Goal: Task Accomplishment & Management: Complete application form

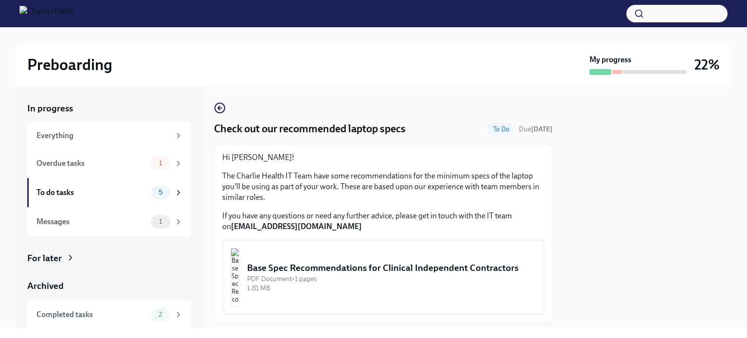
scroll to position [25, 0]
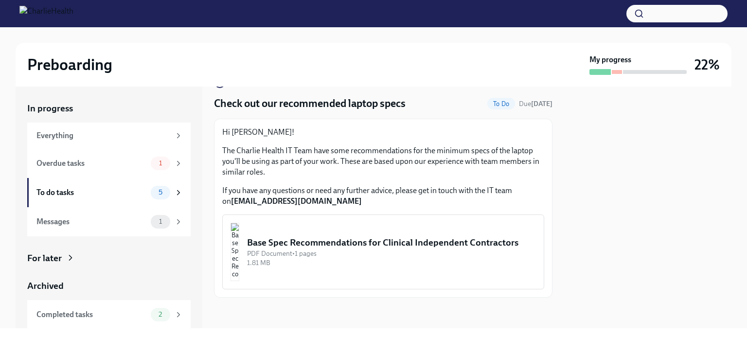
click at [394, 249] on div "Base Spec Recommendations for Clinical Independent Contractors" at bounding box center [391, 242] width 289 height 13
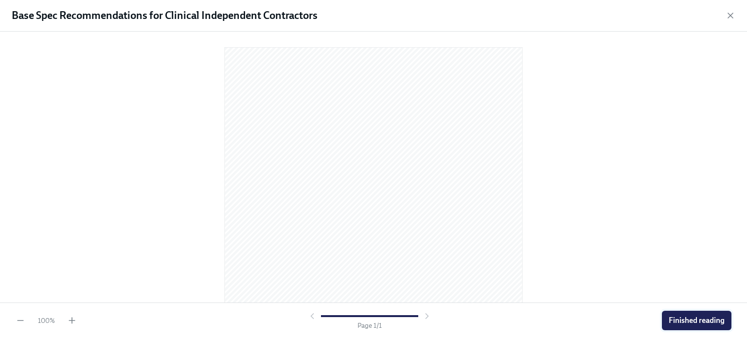
click at [696, 320] on span "Finished reading" at bounding box center [697, 321] width 56 height 10
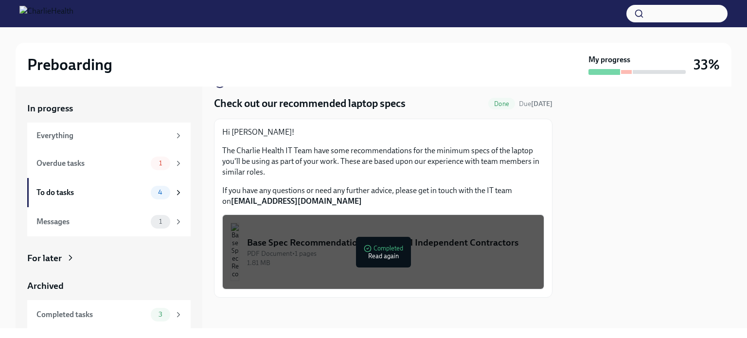
click at [676, 232] on div at bounding box center [647, 208] width 167 height 242
click at [103, 161] on div "Overdue tasks" at bounding box center [91, 163] width 110 height 11
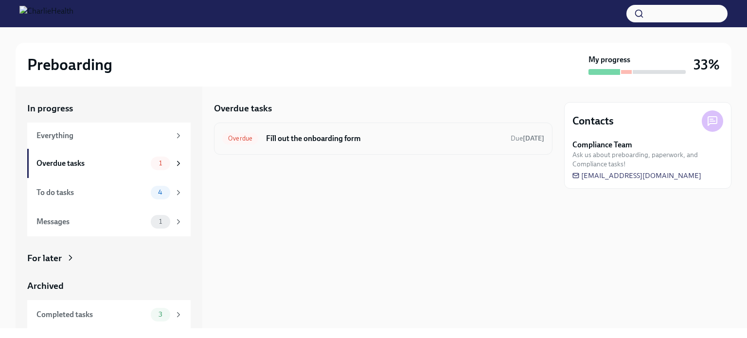
click at [421, 145] on div "Overdue Fill out the onboarding form Due today" at bounding box center [383, 139] width 322 height 16
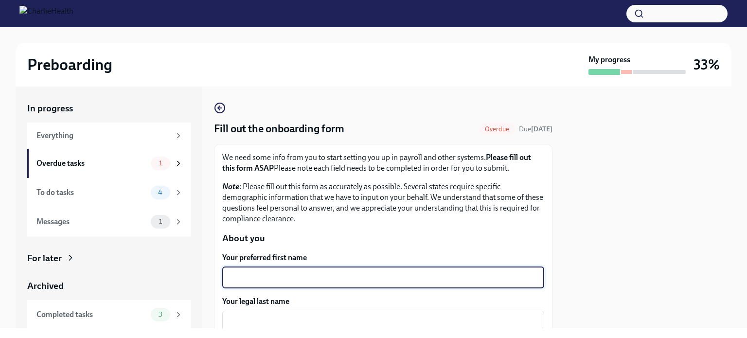
click at [313, 272] on textarea "Your preferred first name" at bounding box center [383, 278] width 310 height 12
type textarea "Sara"
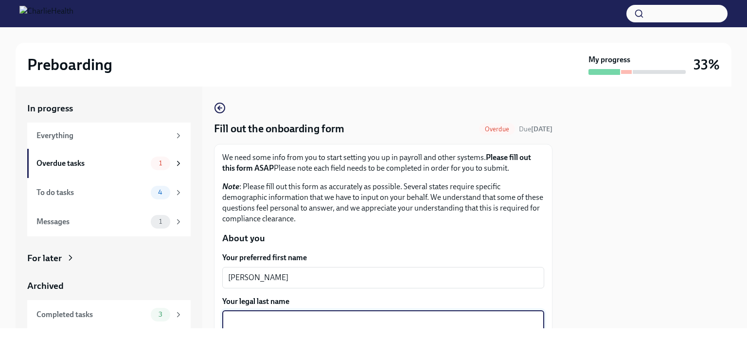
click at [278, 319] on textarea "Your legal last name" at bounding box center [383, 322] width 310 height 12
type textarea "Gentry"
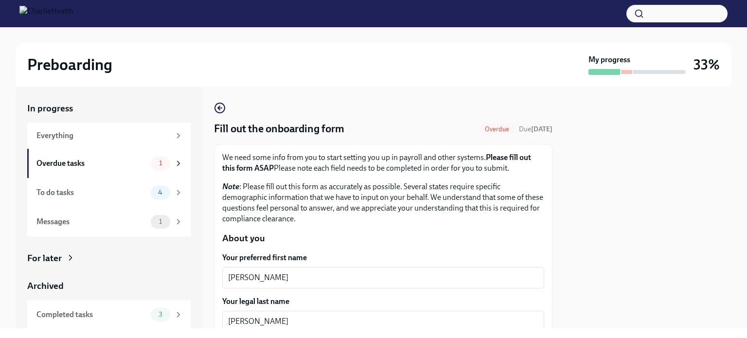
click at [680, 171] on div at bounding box center [647, 208] width 167 height 242
click at [647, 158] on div at bounding box center [647, 208] width 167 height 242
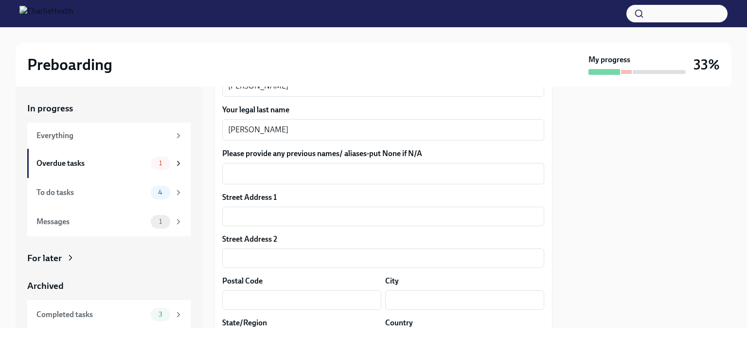
scroll to position [194, 0]
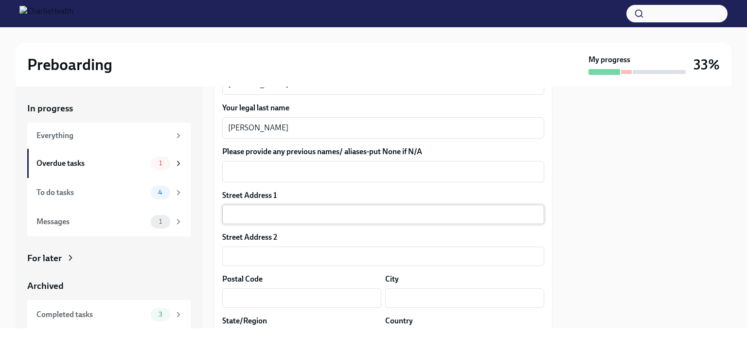
click at [258, 214] on input "text" at bounding box center [383, 214] width 322 height 19
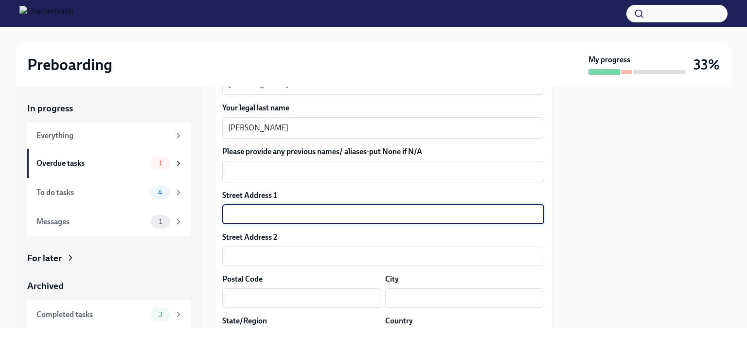
type input "604 Northern Lights Road"
type input "59047"
type input "Livingston"
type input "MT"
type input "US"
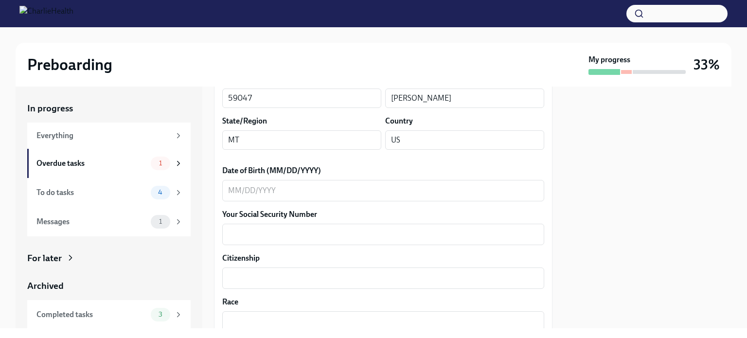
scroll to position [396, 0]
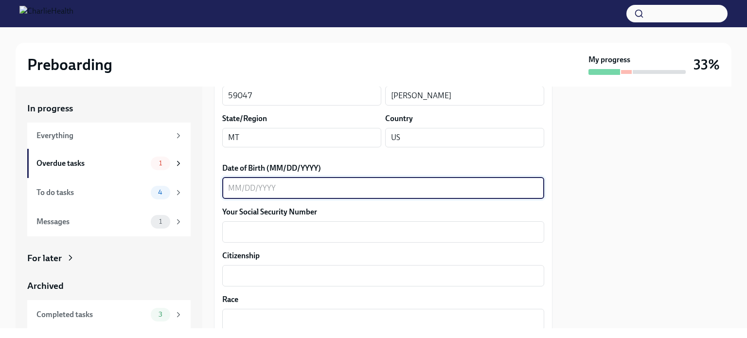
click at [231, 193] on textarea "Date of Birth (MM/DD/YYYY)" at bounding box center [383, 188] width 310 height 12
click at [236, 187] on textarea "03231969" at bounding box center [383, 188] width 310 height 12
click at [251, 184] on textarea "03/231969" at bounding box center [383, 188] width 310 height 12
type textarea "03/23/1969"
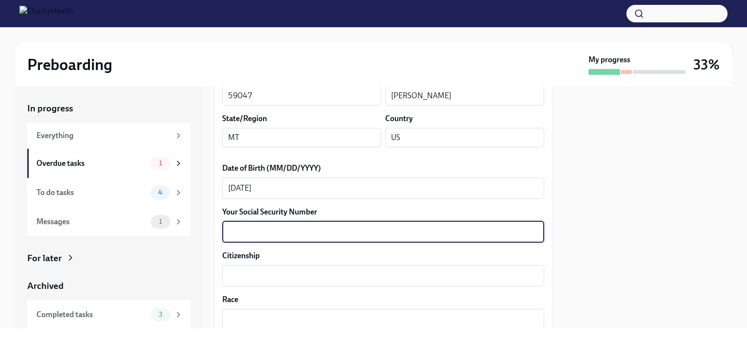
click at [247, 233] on textarea "Your Social Security Number" at bounding box center [383, 232] width 310 height 12
type textarea "525953502"
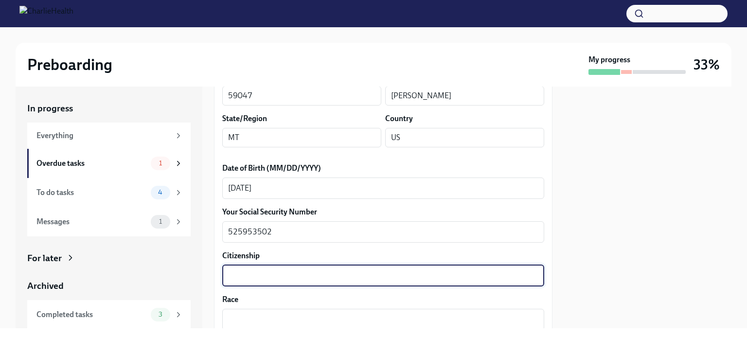
click at [237, 274] on textarea "Citizenship" at bounding box center [383, 276] width 310 height 12
type textarea "United States"
click at [500, 315] on textarea "Race" at bounding box center [383, 320] width 310 height 12
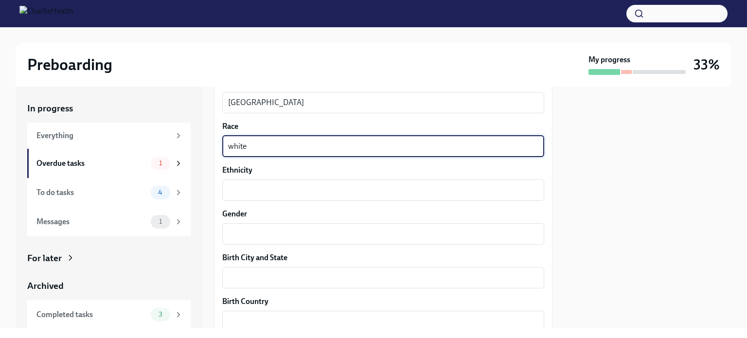
scroll to position [598, 0]
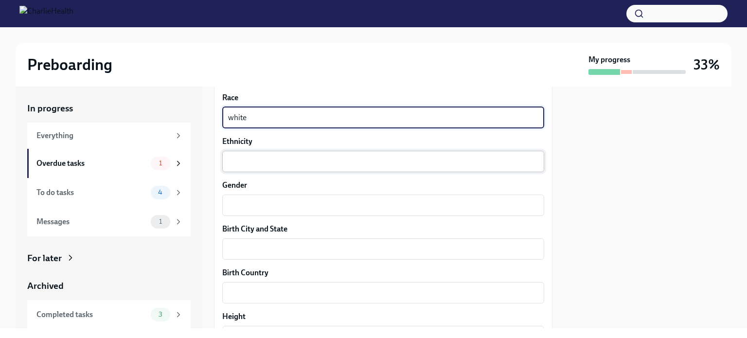
type textarea "white"
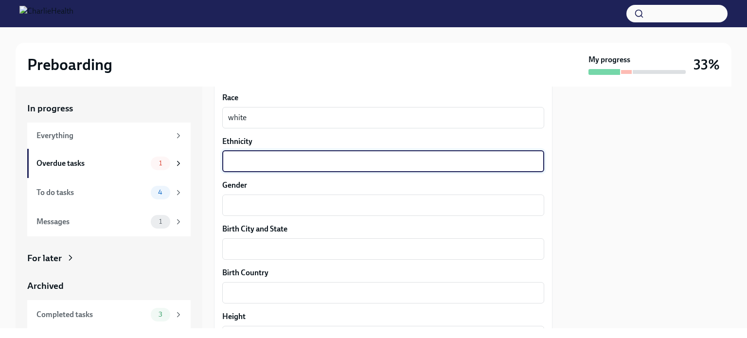
click at [348, 159] on textarea "Ethnicity" at bounding box center [383, 162] width 310 height 12
type textarea "English"
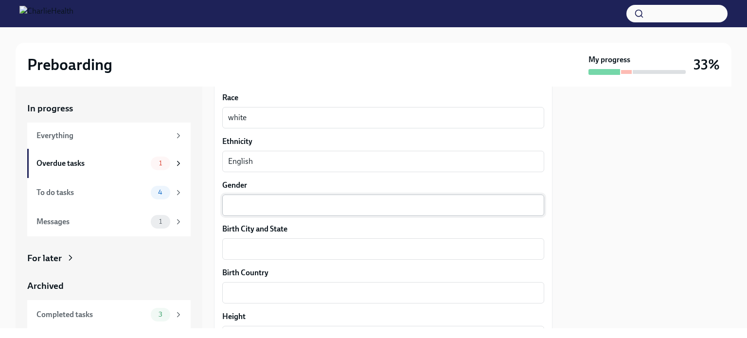
click at [337, 196] on div "x ​" at bounding box center [383, 205] width 322 height 21
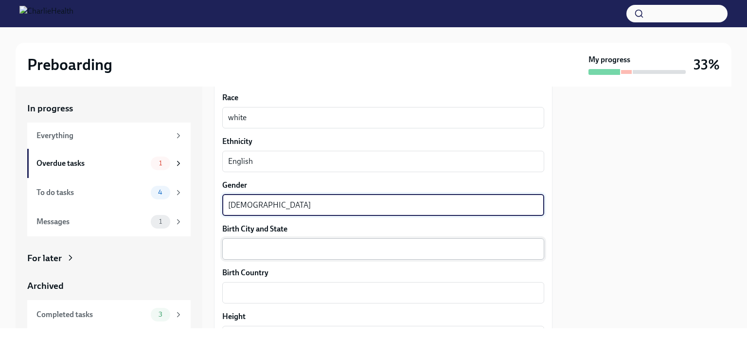
type textarea "female"
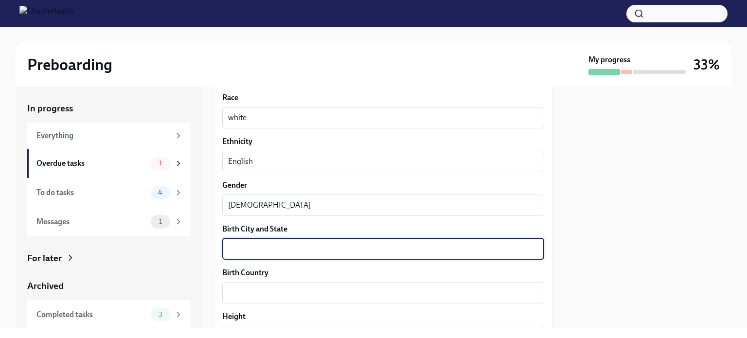
click at [290, 254] on textarea "Birth City and State" at bounding box center [383, 249] width 310 height 12
type textarea "Chipping Norton Oxfordshire UK"
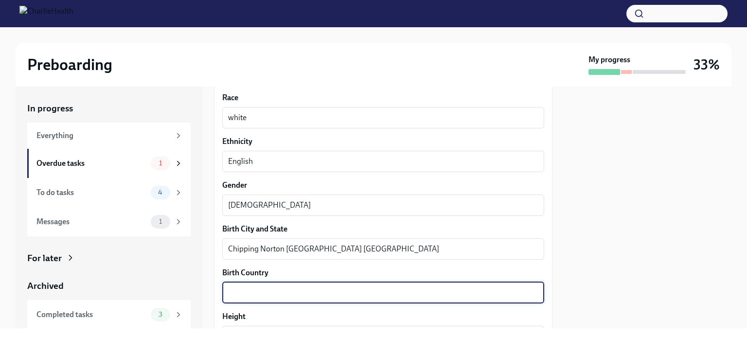
click at [248, 291] on textarea "Birth Country" at bounding box center [383, 293] width 310 height 12
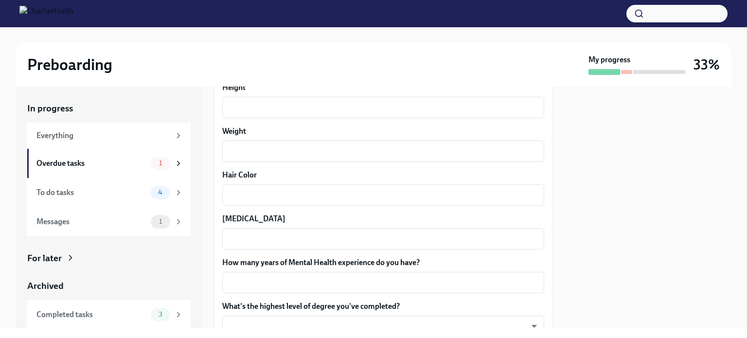
scroll to position [829, 0]
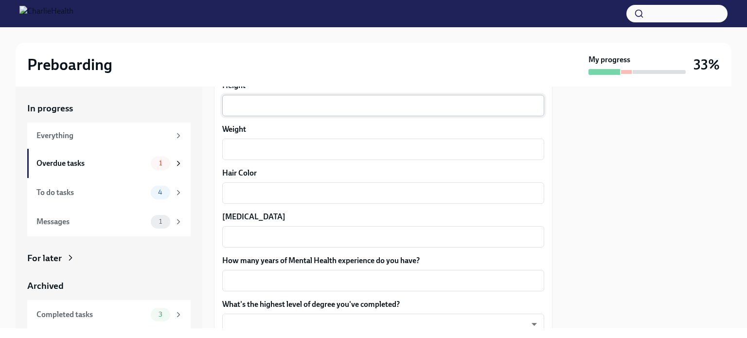
type textarea "United Kingdom"
click at [277, 109] on textarea "Height" at bounding box center [383, 106] width 310 height 12
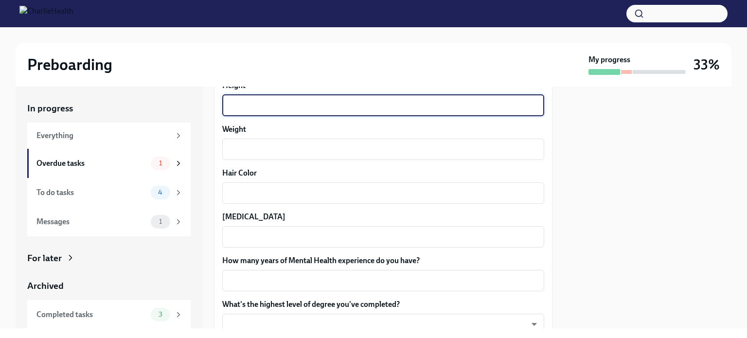
type textarea "%"
type textarea "5'5"
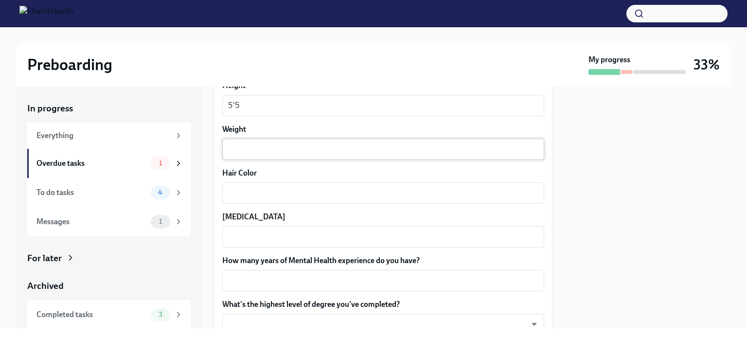
click at [267, 142] on div "x ​" at bounding box center [383, 149] width 322 height 21
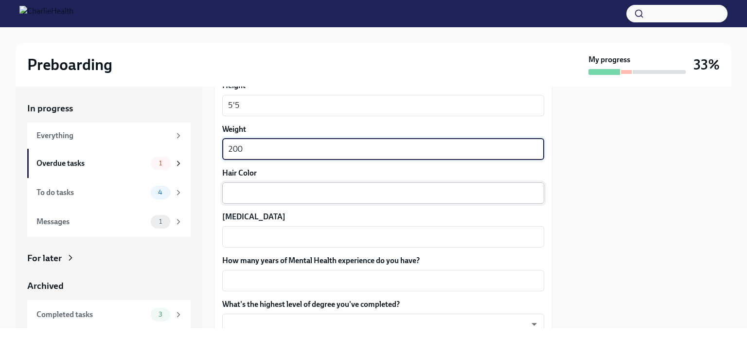
type textarea "200"
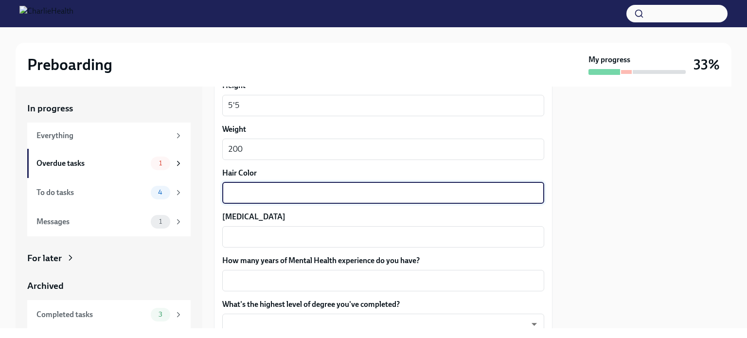
click at [264, 189] on textarea "Hair Color" at bounding box center [383, 193] width 310 height 12
type textarea "brown gray"
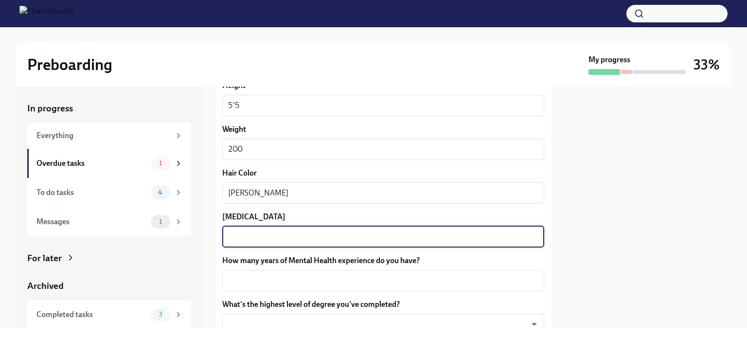
click at [249, 233] on textarea "Eye Color" at bounding box center [383, 237] width 310 height 12
type textarea "hazel"
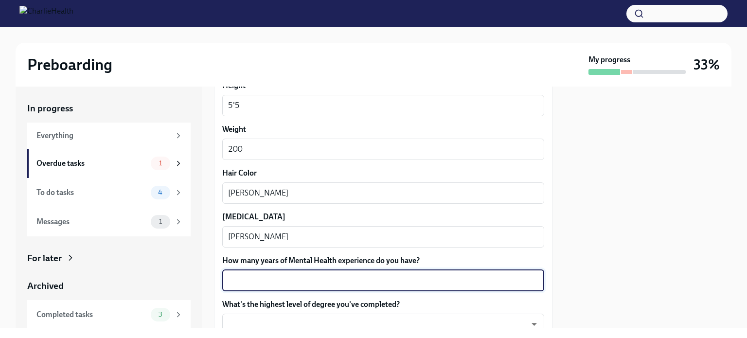
click at [276, 278] on textarea "How many years of Mental Health experience do you have?" at bounding box center [383, 281] width 310 height 12
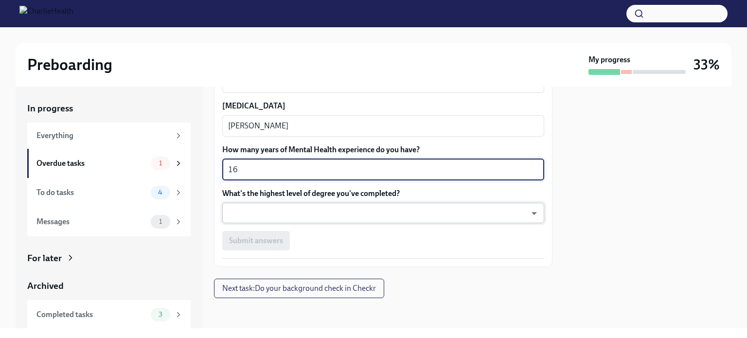
type textarea "16"
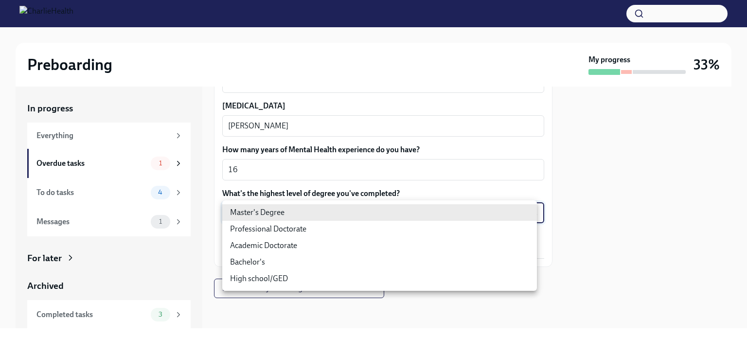
click at [249, 212] on body "Preboarding My progress 33% In progress Everything Overdue tasks 1 To do tasks …" at bounding box center [373, 169] width 747 height 338
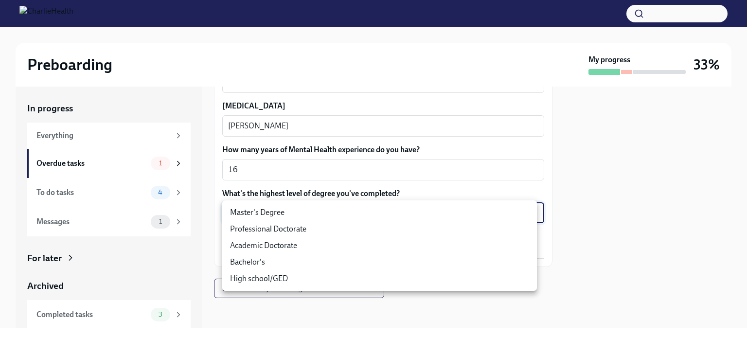
click at [249, 213] on li "Master's Degree" at bounding box center [379, 212] width 315 height 17
type input "2vBr-ghkD"
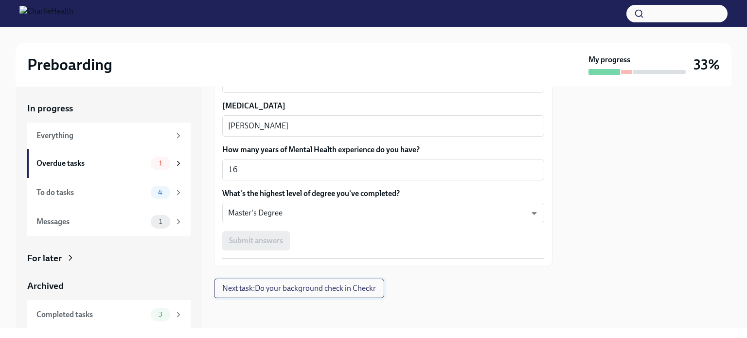
click at [327, 289] on span "Next task : Do your background check in Checkr" at bounding box center [299, 289] width 154 height 10
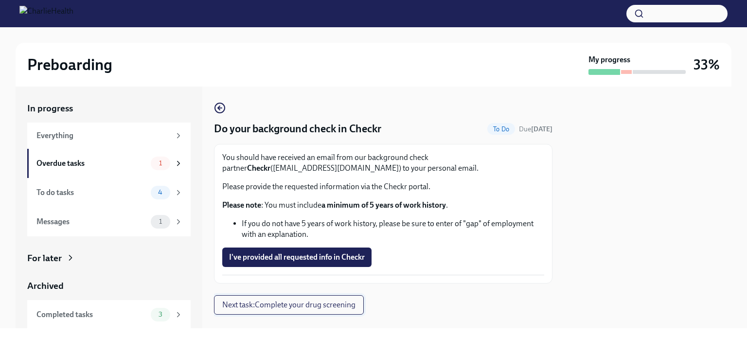
click at [300, 306] on span "Next task : Complete your drug screening" at bounding box center [288, 305] width 133 height 10
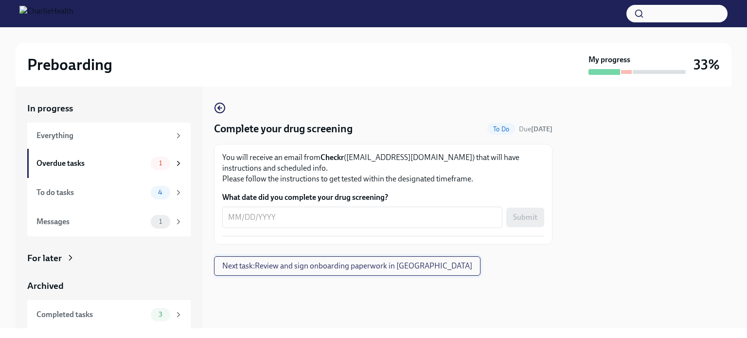
click at [296, 267] on span "Next task : Review and sign onboarding paperwork in [GEOGRAPHIC_DATA]" at bounding box center [347, 266] width 250 height 10
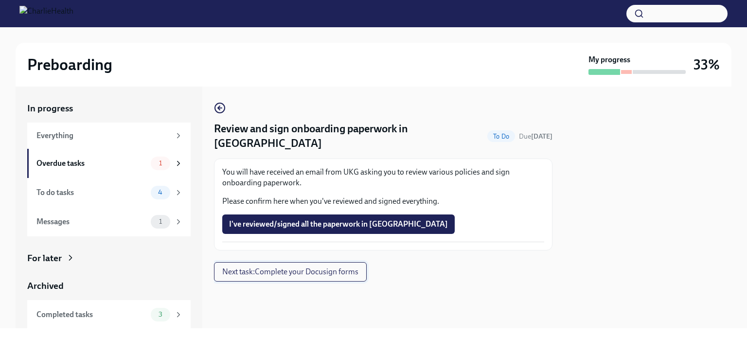
click at [299, 267] on span "Next task : Complete your Docusign forms" at bounding box center [290, 272] width 136 height 10
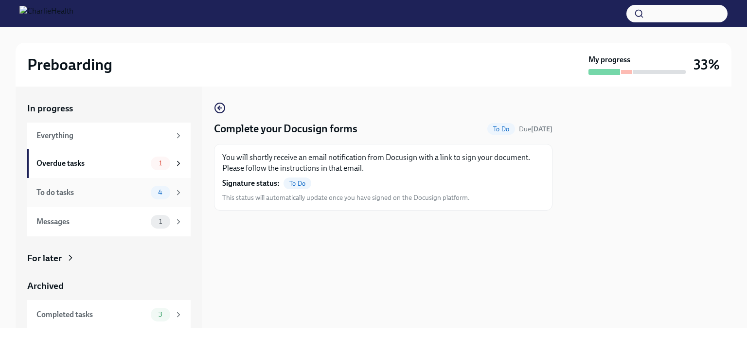
click at [71, 193] on div "To do tasks" at bounding box center [91, 192] width 110 height 11
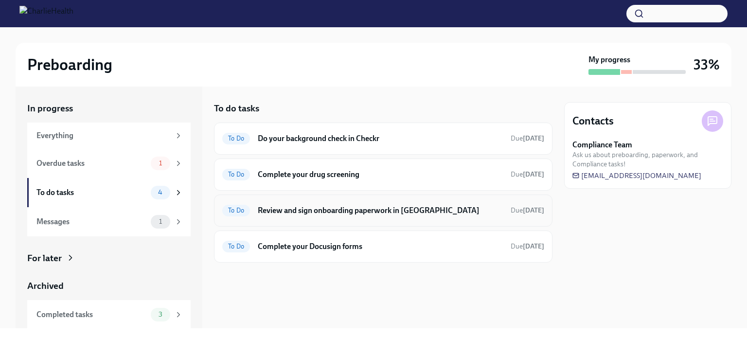
click at [467, 203] on div "To Do Review and sign onboarding paperwork in UKG Due in 7 days" at bounding box center [383, 211] width 322 height 16
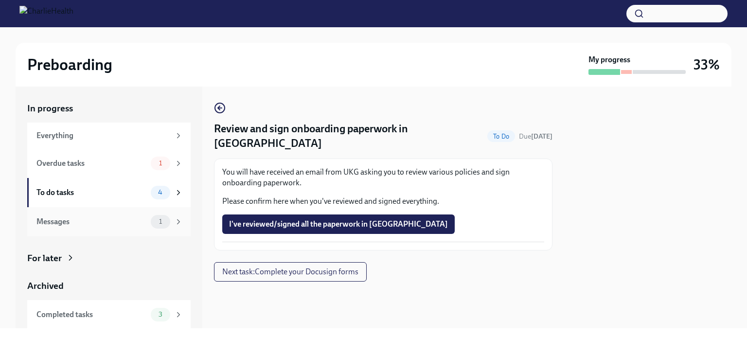
click at [100, 227] on div "Messages" at bounding box center [91, 221] width 110 height 11
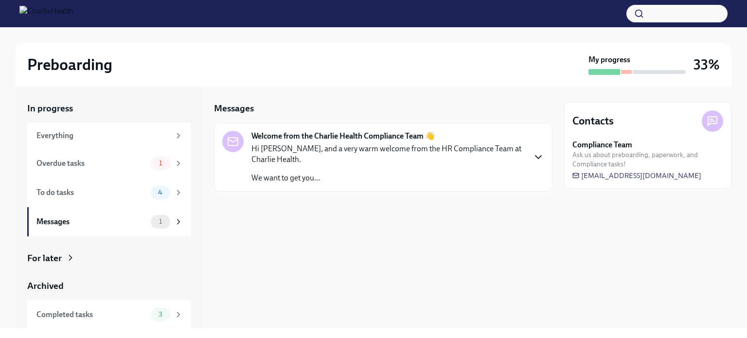
click at [539, 156] on icon "button" at bounding box center [539, 157] width 12 height 12
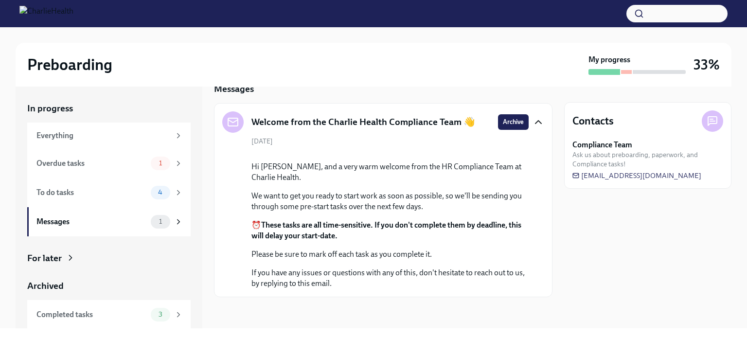
scroll to position [30, 0]
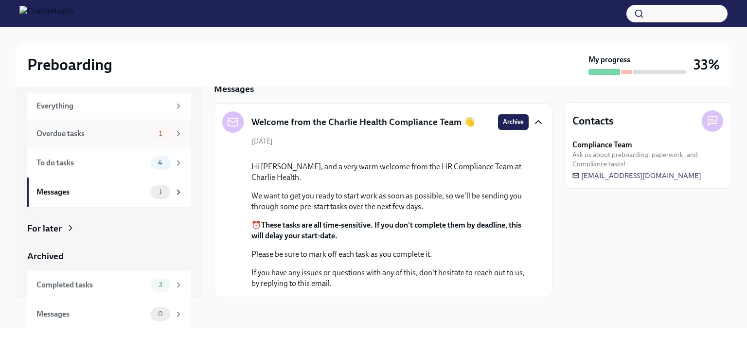
click at [97, 133] on div "Overdue tasks" at bounding box center [91, 133] width 110 height 11
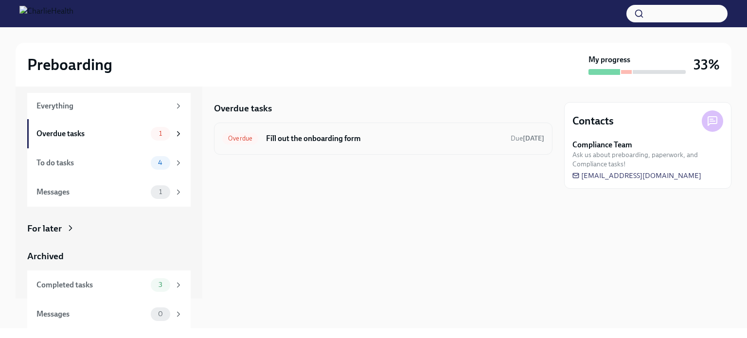
click at [403, 144] on div "Overdue Fill out the onboarding form Due today" at bounding box center [383, 139] width 322 height 16
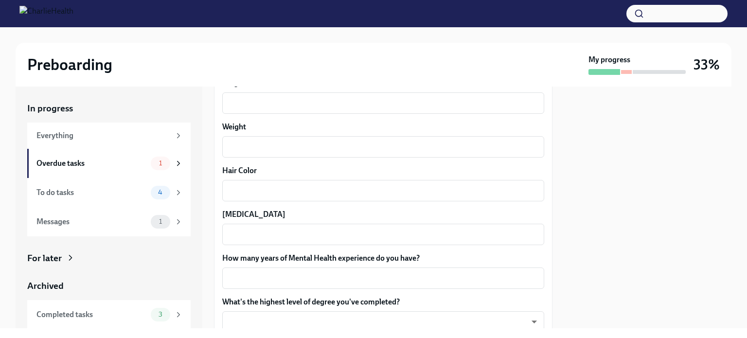
scroll to position [897, 0]
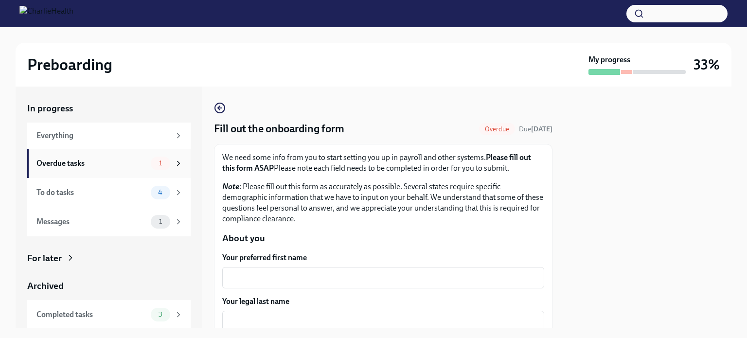
click at [101, 164] on div "Overdue tasks" at bounding box center [91, 163] width 110 height 11
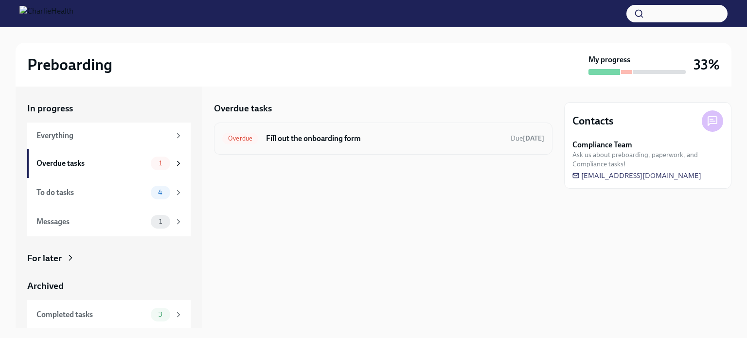
click at [430, 149] on div "Overdue Fill out the onboarding form Due [DATE]" at bounding box center [383, 139] width 338 height 32
click at [237, 139] on span "Overdue" at bounding box center [240, 138] width 36 height 7
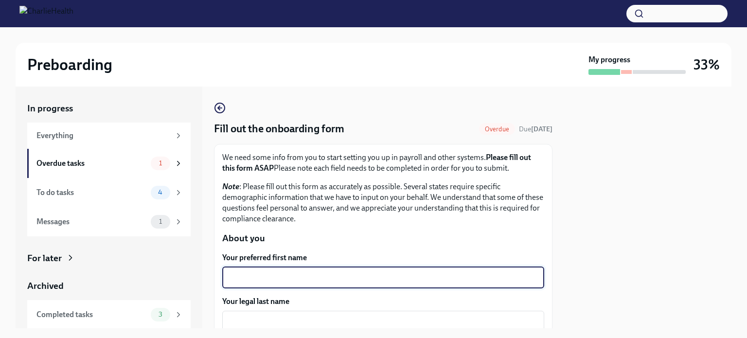
click at [317, 280] on textarea "Your preferred first name" at bounding box center [383, 278] width 310 height 12
type textarea "[PERSON_NAME]"
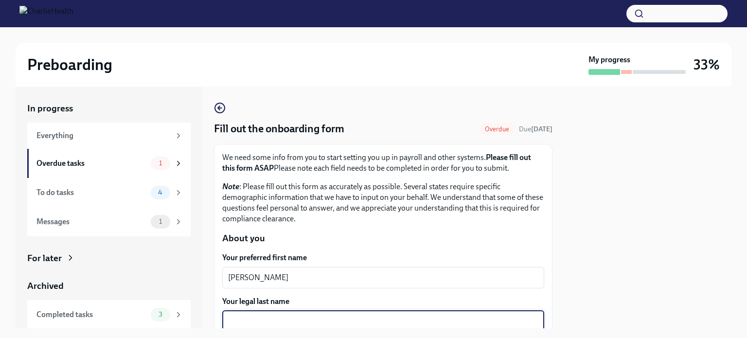
click at [305, 322] on textarea "Your legal last name" at bounding box center [383, 322] width 310 height 12
type textarea "[PERSON_NAME]"
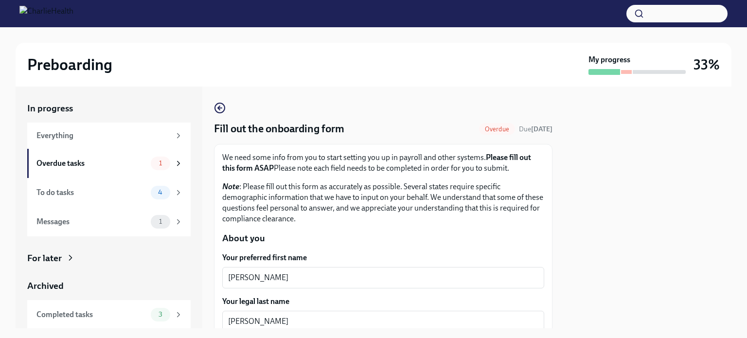
click at [718, 188] on div at bounding box center [647, 208] width 167 height 242
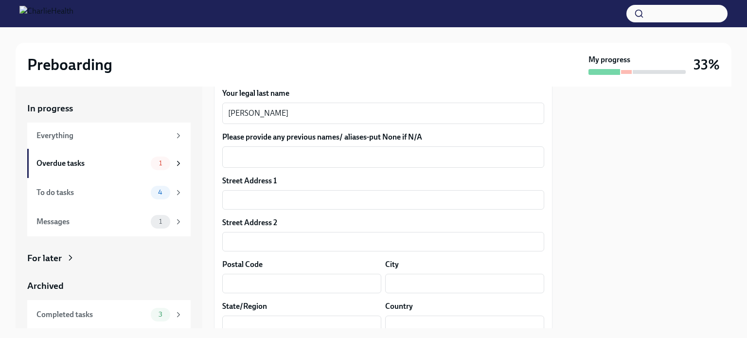
scroll to position [216, 0]
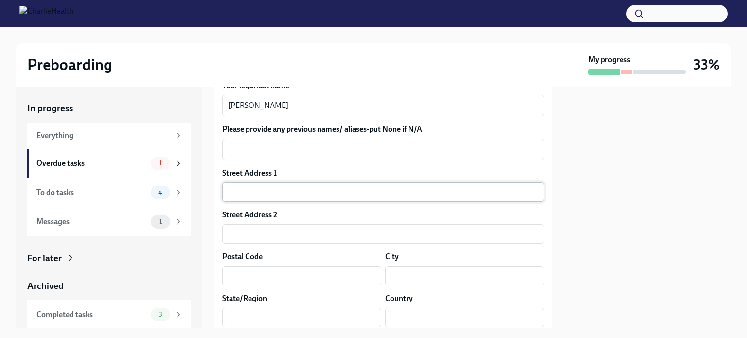
click at [290, 184] on input "text" at bounding box center [383, 191] width 322 height 19
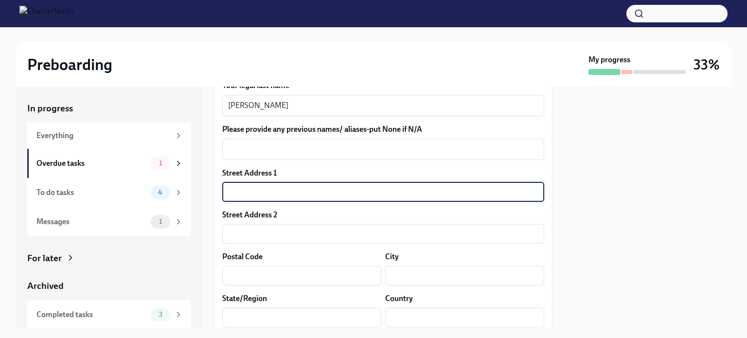
type input "[STREET_ADDRESS]"
type input "59047-1541"
type input "[PERSON_NAME]"
type input "MT"
type input "US"
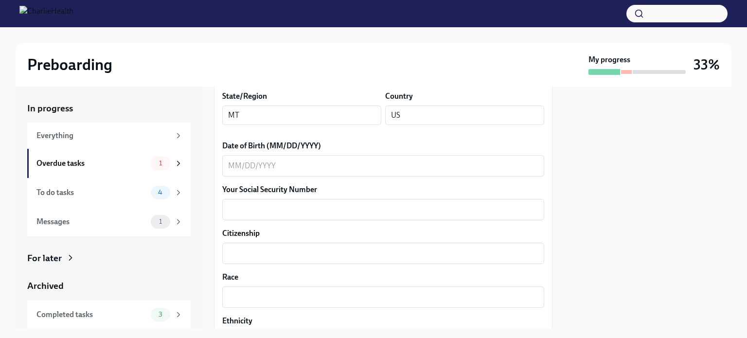
scroll to position [420, 0]
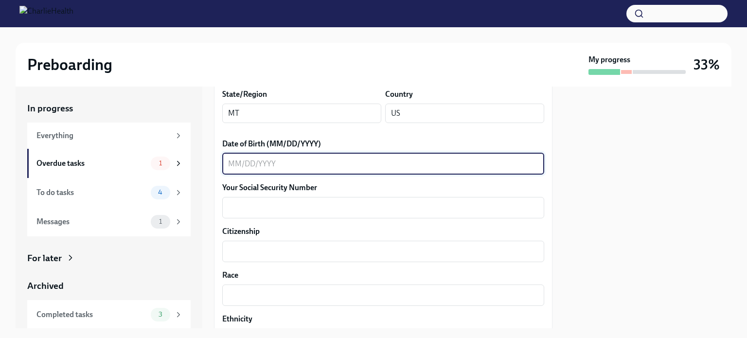
click at [238, 165] on textarea "Date of Birth (MM/DD/YYYY)" at bounding box center [383, 164] width 310 height 12
type textarea "03/23/1969"
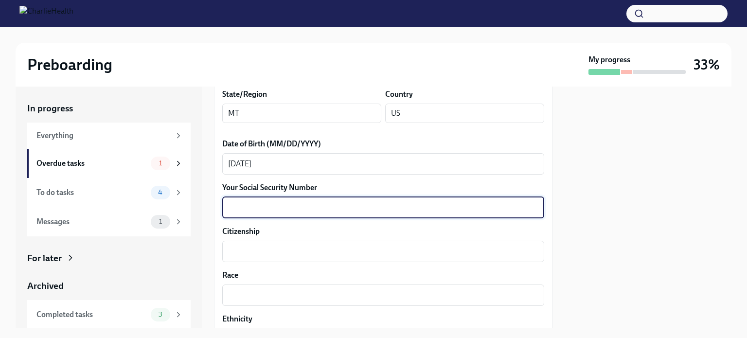
click at [252, 203] on textarea "Your Social Security Number" at bounding box center [383, 208] width 310 height 12
type textarea "525953502"
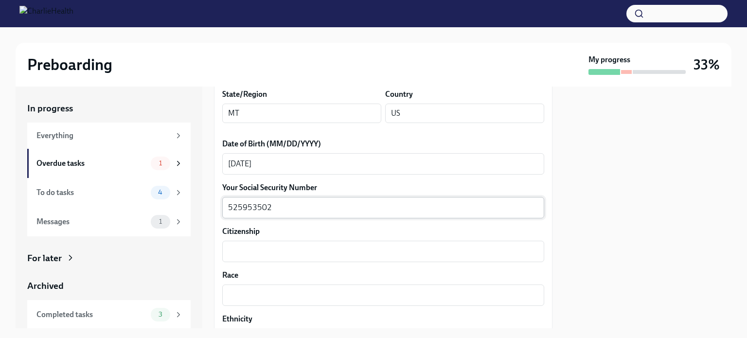
click at [347, 197] on div "525953502 x ​" at bounding box center [383, 207] width 322 height 21
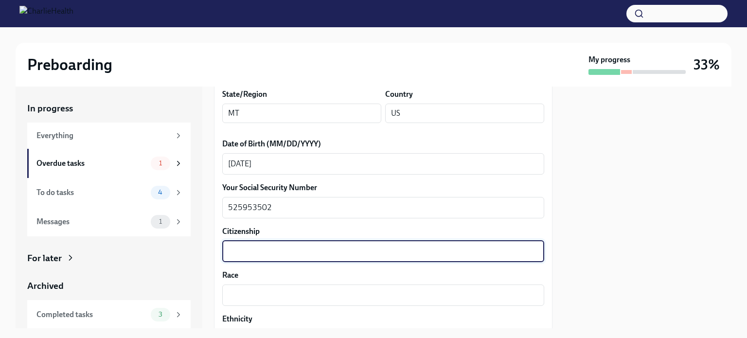
click at [259, 251] on textarea "Citizenship" at bounding box center [383, 252] width 310 height 12
type textarea "USA"
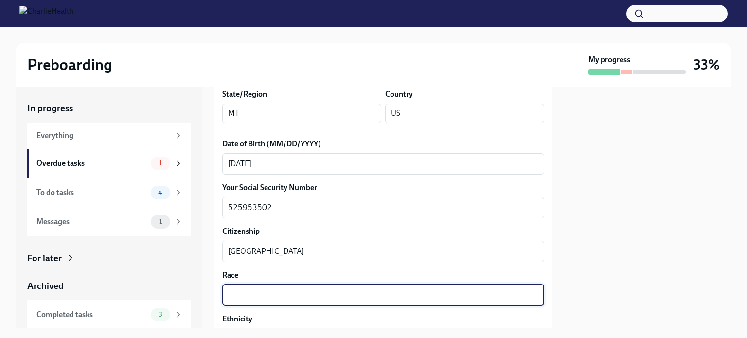
click at [261, 296] on textarea "Race" at bounding box center [383, 295] width 310 height 12
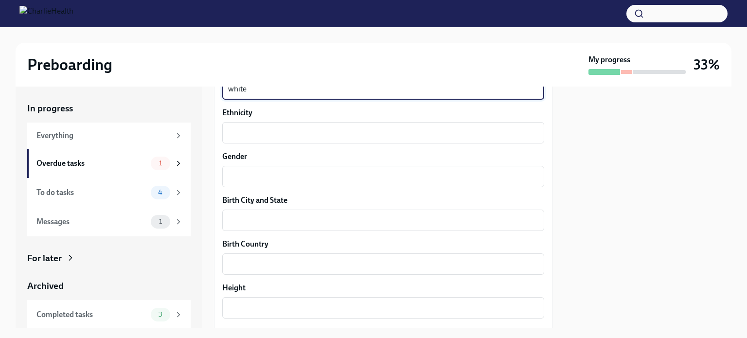
scroll to position [631, 0]
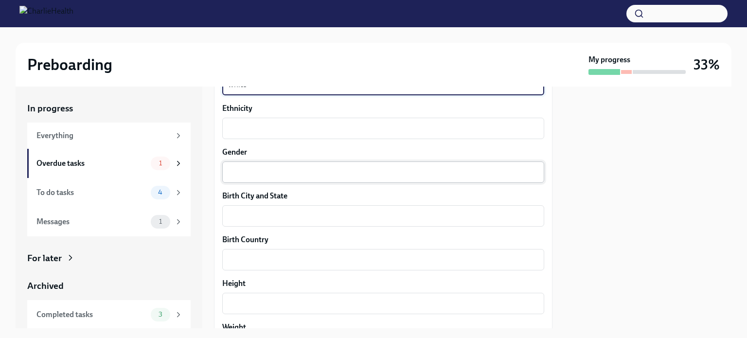
type textarea "white"
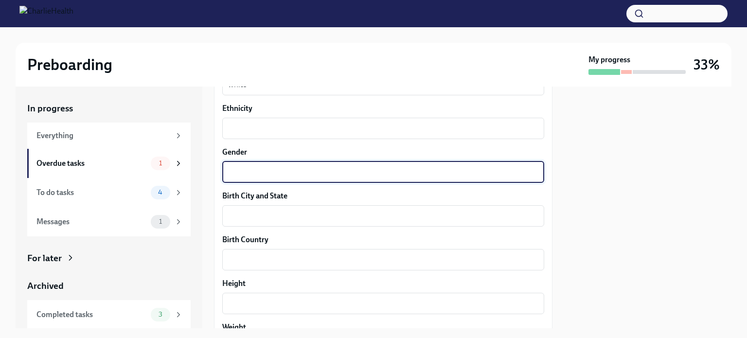
click at [329, 174] on textarea "Gender" at bounding box center [383, 172] width 310 height 12
type textarea "female"
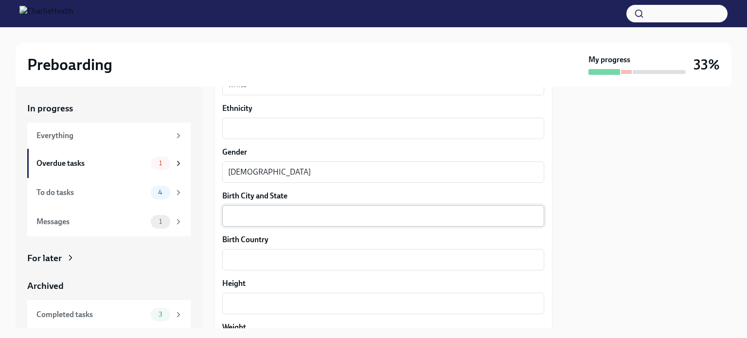
click at [320, 208] on div "x ​" at bounding box center [383, 215] width 322 height 21
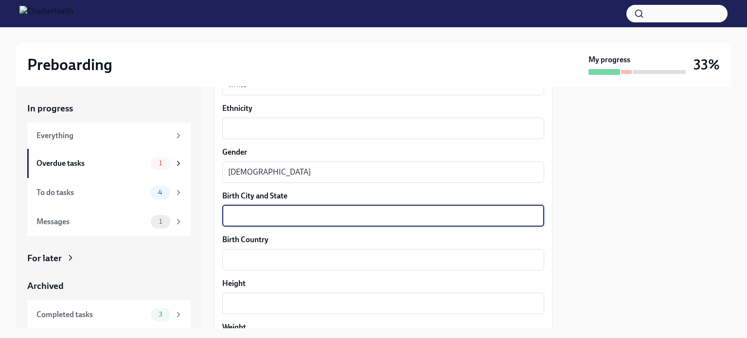
type textarea "C"
type textarea "Oxford UK"
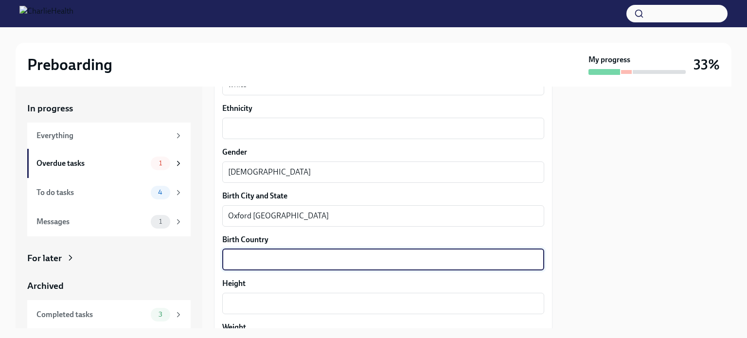
click at [284, 261] on textarea "Birth Country" at bounding box center [383, 260] width 310 height 12
type textarea "UK"
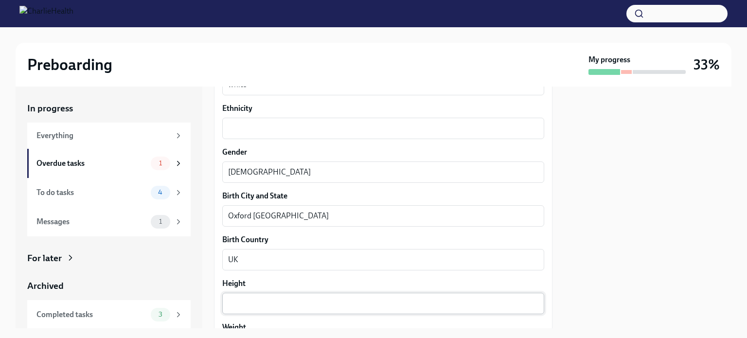
click at [280, 309] on div "x ​" at bounding box center [383, 303] width 322 height 21
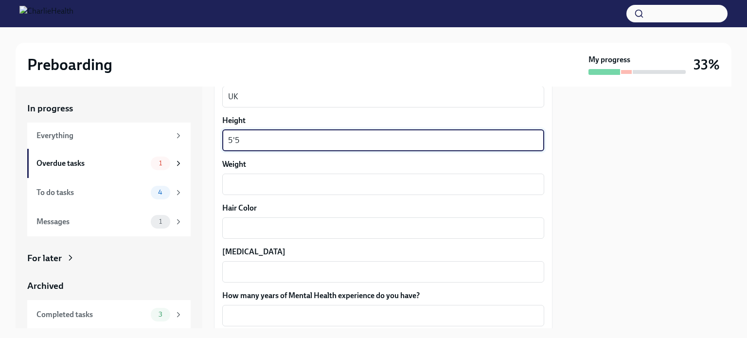
scroll to position [792, 0]
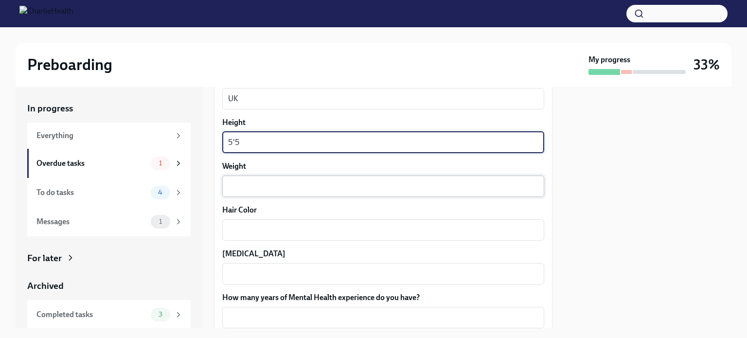
type textarea "5'5"
click at [232, 186] on textarea "Weight" at bounding box center [383, 186] width 310 height 12
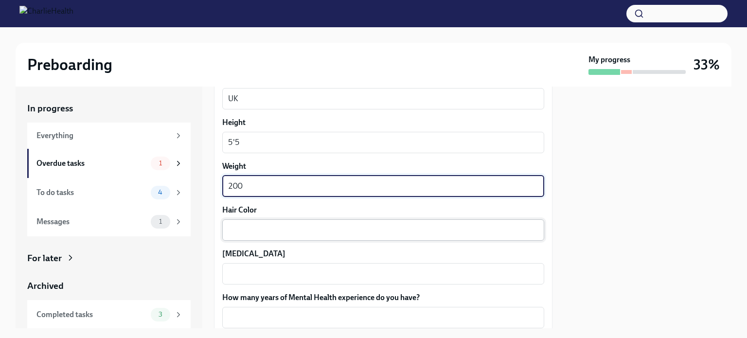
type textarea "200"
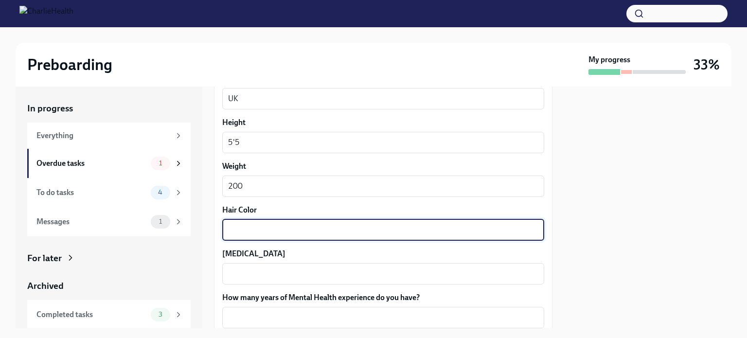
click at [257, 229] on textarea "Hair Color" at bounding box center [383, 230] width 310 height 12
type textarea "gray brown"
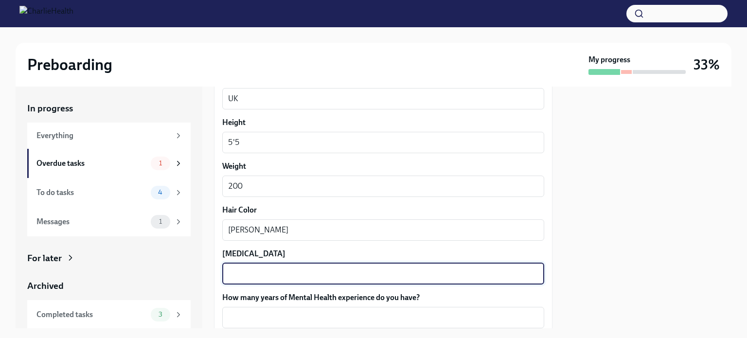
click at [244, 271] on textarea "Eye Color" at bounding box center [383, 274] width 310 height 12
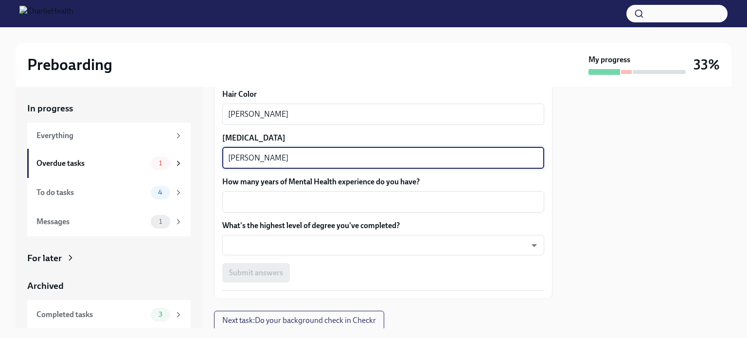
scroll to position [899, 0]
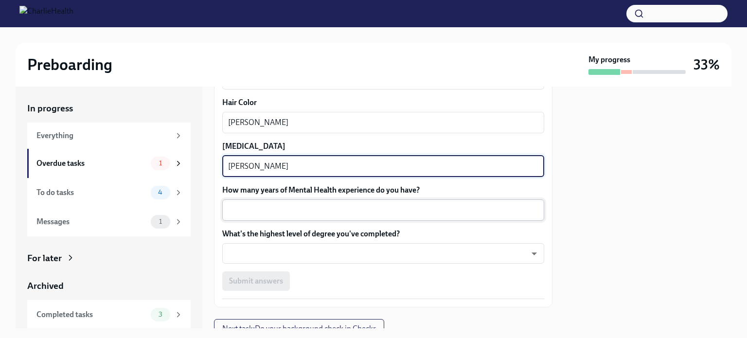
type textarea "hazel"
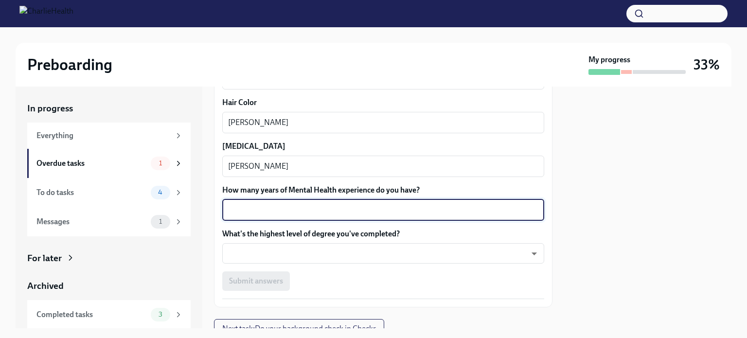
click at [274, 210] on textarea "How many years of Mental Health experience do you have?" at bounding box center [383, 210] width 310 height 12
type textarea "16"
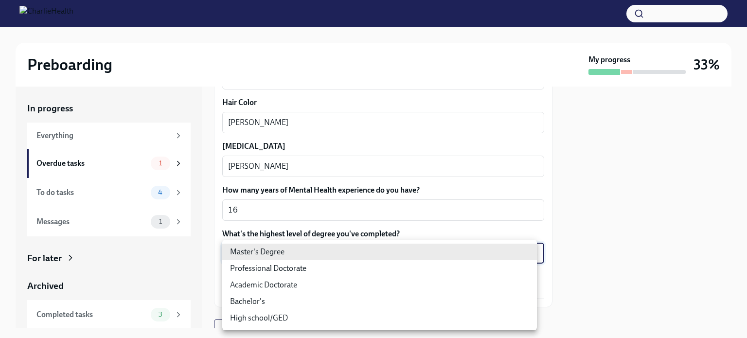
click at [275, 249] on body "Preboarding My progress 33% In progress Everything Overdue tasks 1 To do tasks …" at bounding box center [373, 169] width 747 height 338
click at [275, 249] on li "Master's Degree" at bounding box center [379, 252] width 315 height 17
type input "2vBr-ghkD"
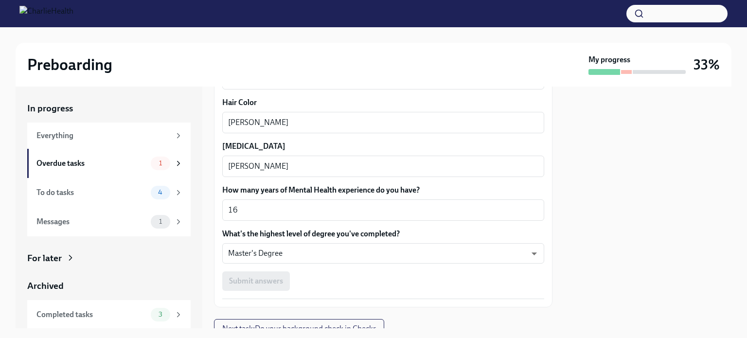
click at [270, 279] on div "Submit answers" at bounding box center [383, 280] width 322 height 19
click at [266, 285] on div "Submit answers" at bounding box center [383, 280] width 322 height 19
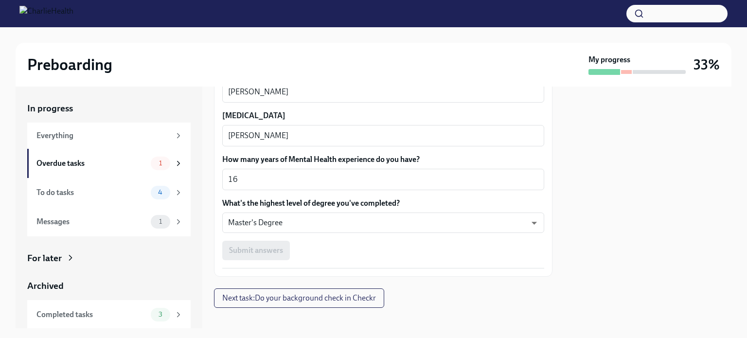
scroll to position [936, 0]
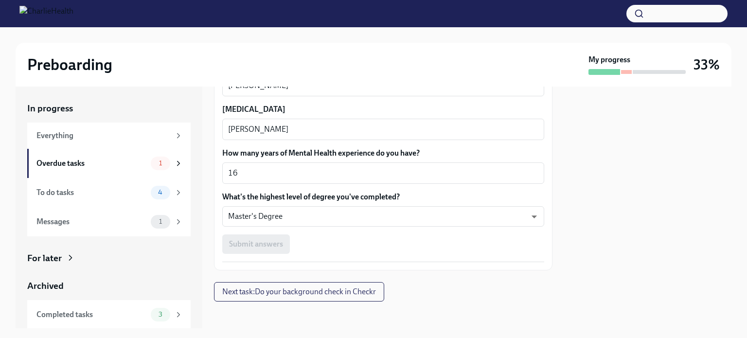
click at [268, 241] on div "Submit answers" at bounding box center [383, 243] width 322 height 19
click at [261, 247] on div "Submit answers" at bounding box center [383, 243] width 322 height 19
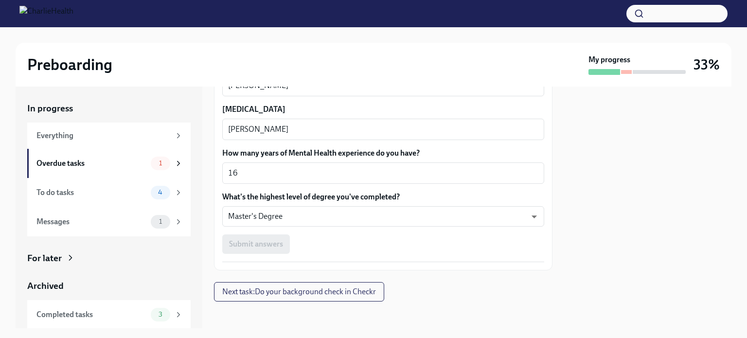
click at [261, 247] on div "Submit answers" at bounding box center [383, 243] width 322 height 19
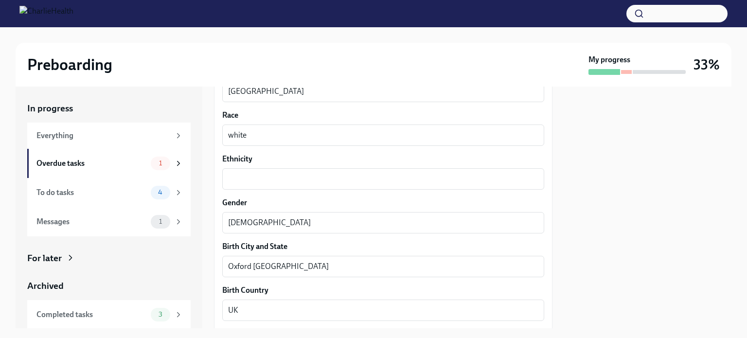
scroll to position [587, 0]
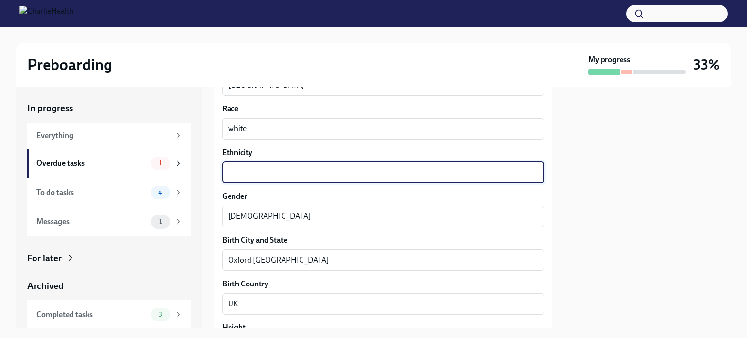
click at [331, 171] on textarea "Ethnicity" at bounding box center [383, 173] width 310 height 12
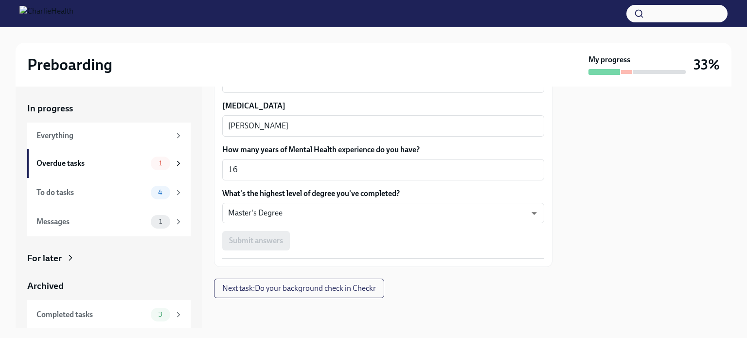
scroll to position [935, 0]
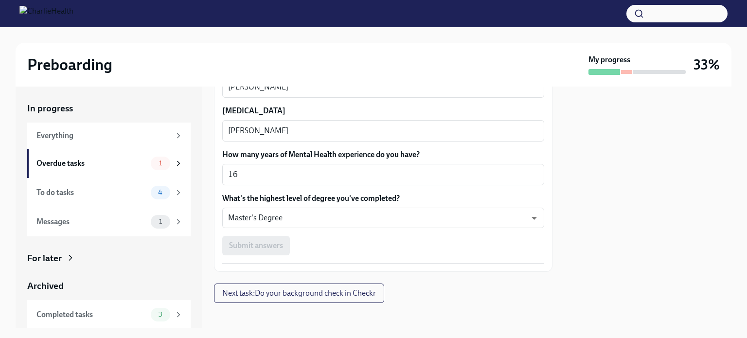
type textarea "white"
click at [283, 248] on div "Submit answers" at bounding box center [383, 245] width 322 height 19
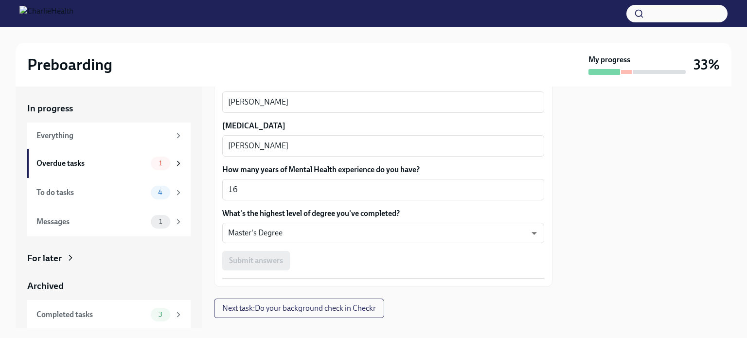
scroll to position [940, 0]
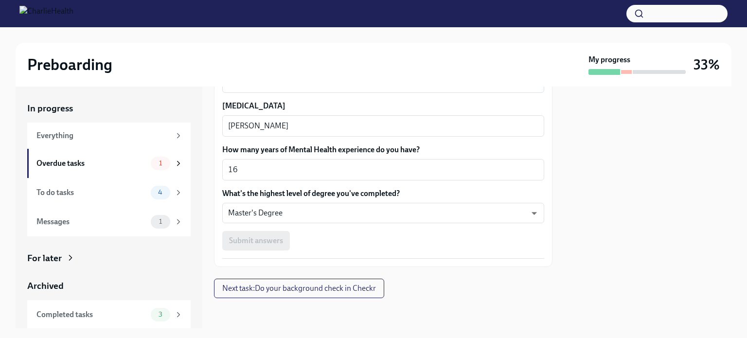
click at [260, 238] on div "Submit answers" at bounding box center [383, 240] width 322 height 19
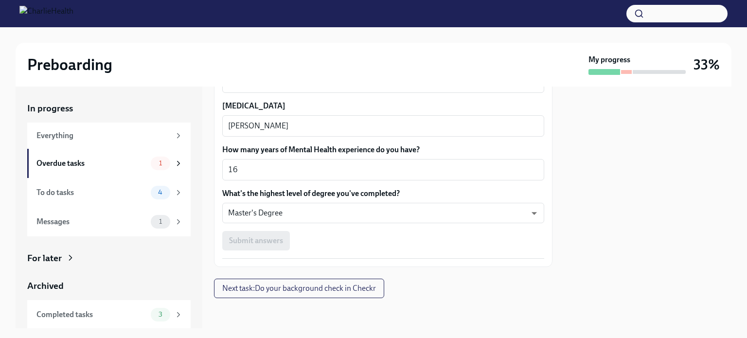
click at [260, 238] on div "Submit answers" at bounding box center [383, 240] width 322 height 19
click at [275, 244] on div "Submit answers" at bounding box center [383, 240] width 322 height 19
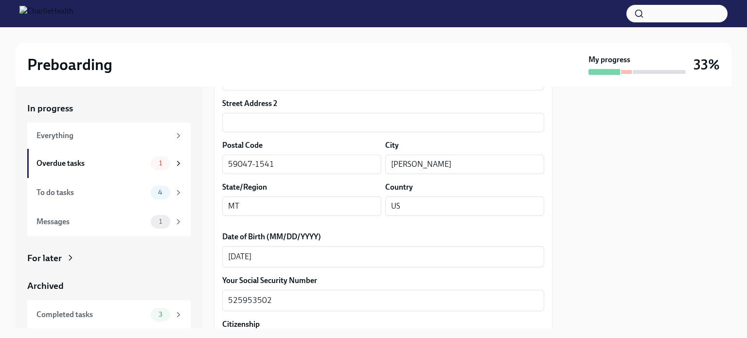
scroll to position [0, 0]
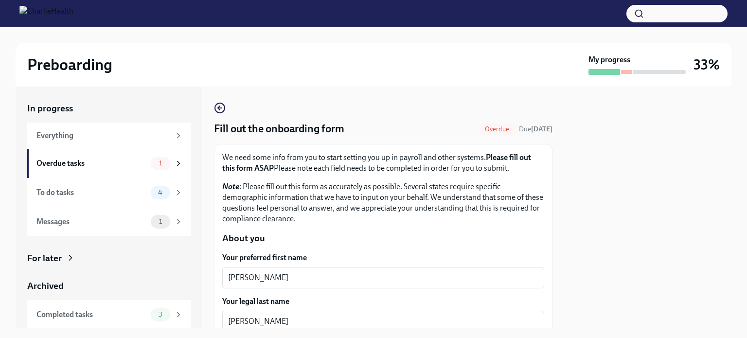
click at [682, 181] on div at bounding box center [647, 208] width 167 height 242
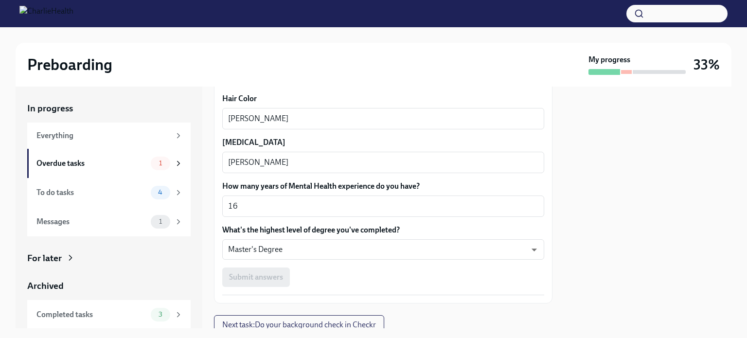
scroll to position [940, 0]
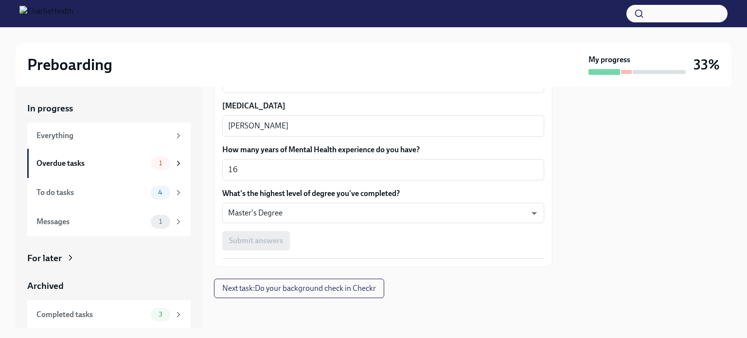
click at [262, 243] on div "Submit answers" at bounding box center [383, 240] width 322 height 19
click at [61, 257] on div "For later" at bounding box center [44, 258] width 35 height 13
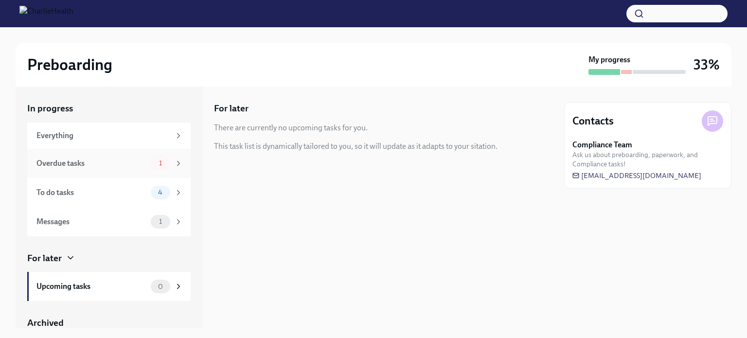
click at [113, 166] on div "Overdue tasks" at bounding box center [91, 163] width 110 height 11
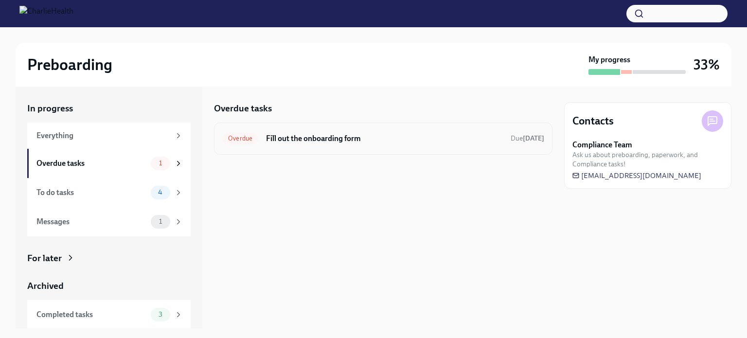
click at [389, 137] on h6 "Fill out the onboarding form" at bounding box center [384, 138] width 237 height 11
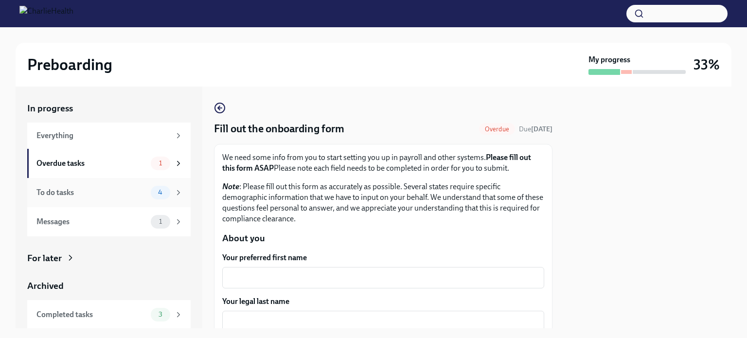
click at [101, 191] on div "To do tasks" at bounding box center [91, 192] width 110 height 11
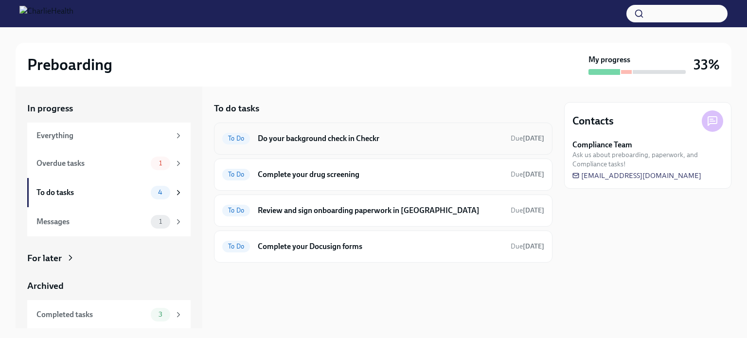
click at [427, 143] on h6 "Do your background check in Checkr" at bounding box center [380, 138] width 245 height 11
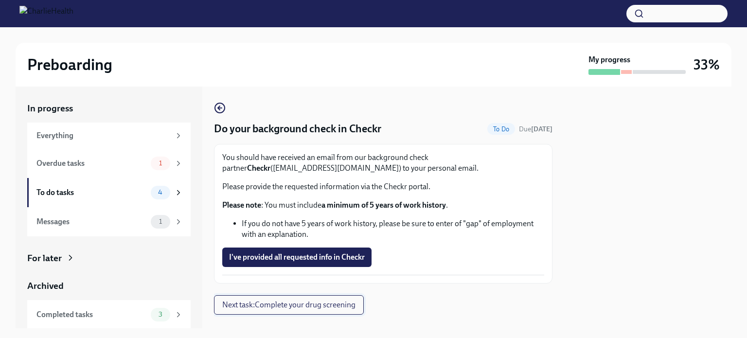
click at [294, 305] on span "Next task : Complete your drug screening" at bounding box center [288, 305] width 133 height 10
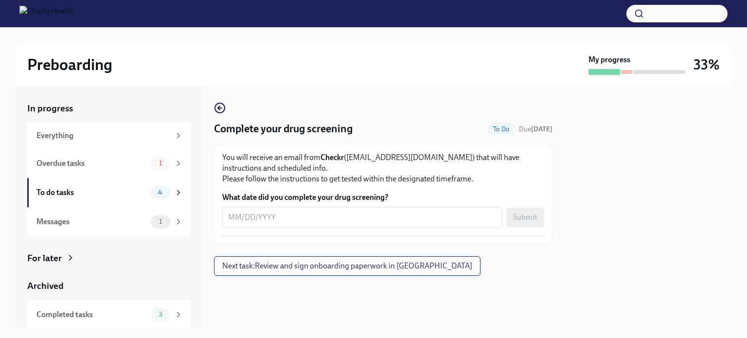
click at [327, 265] on span "Next task : Review and sign onboarding paperwork in [GEOGRAPHIC_DATA]" at bounding box center [347, 266] width 250 height 10
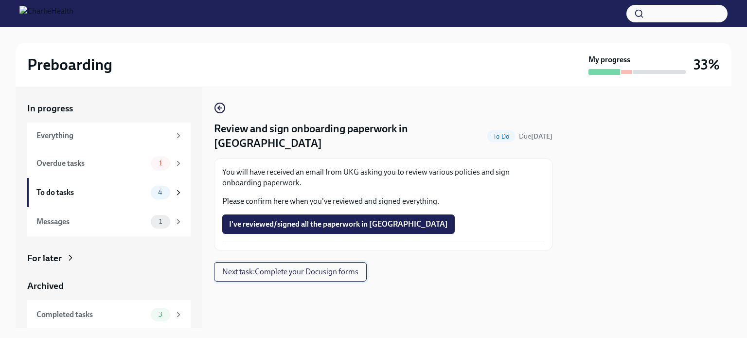
click at [315, 267] on span "Next task : Complete your Docusign forms" at bounding box center [290, 272] width 136 height 10
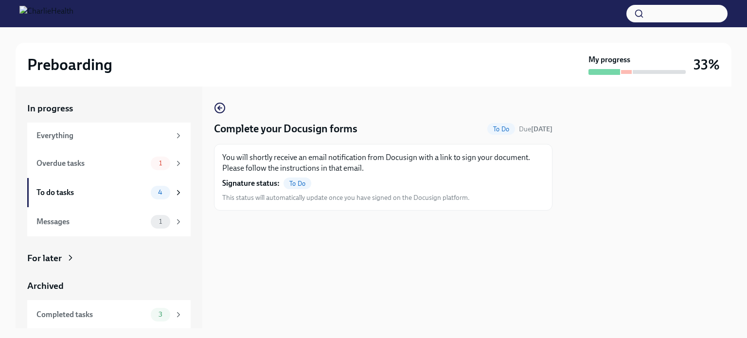
click at [301, 183] on span "To Do" at bounding box center [298, 183] width 28 height 7
click at [101, 221] on div "Messages" at bounding box center [91, 221] width 110 height 11
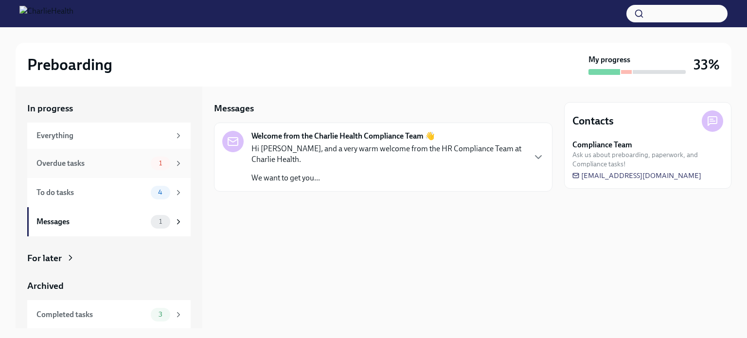
click at [105, 169] on div "Overdue tasks 1" at bounding box center [109, 164] width 146 height 14
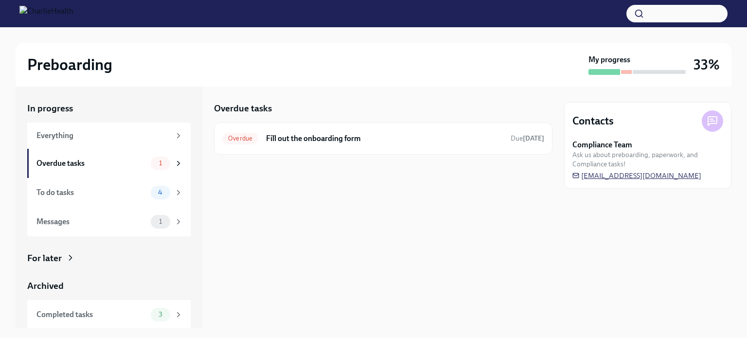
click at [615, 175] on span "[EMAIL_ADDRESS][DOMAIN_NAME]" at bounding box center [636, 176] width 129 height 10
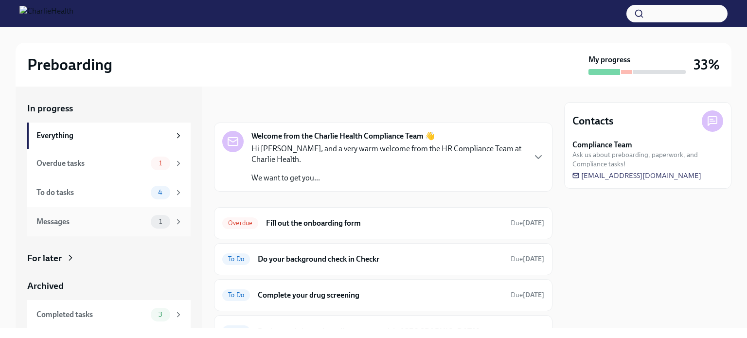
click at [97, 213] on div "Messages 1" at bounding box center [108, 221] width 163 height 29
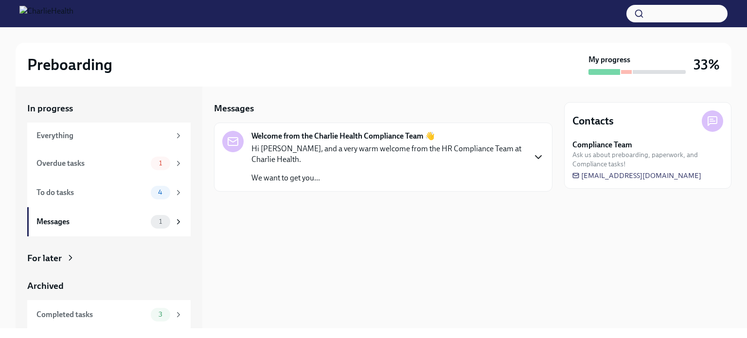
click at [538, 155] on icon "button" at bounding box center [539, 157] width 12 height 12
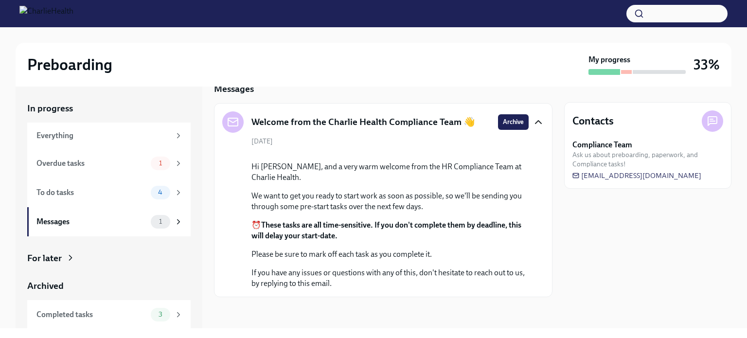
scroll to position [96, 0]
click at [649, 176] on span "[EMAIL_ADDRESS][DOMAIN_NAME]" at bounding box center [636, 176] width 129 height 10
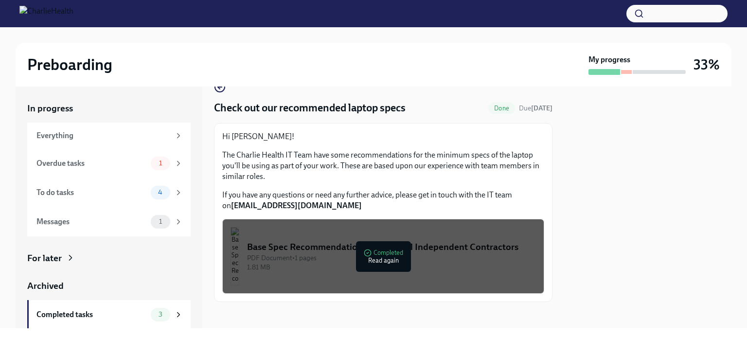
scroll to position [25, 0]
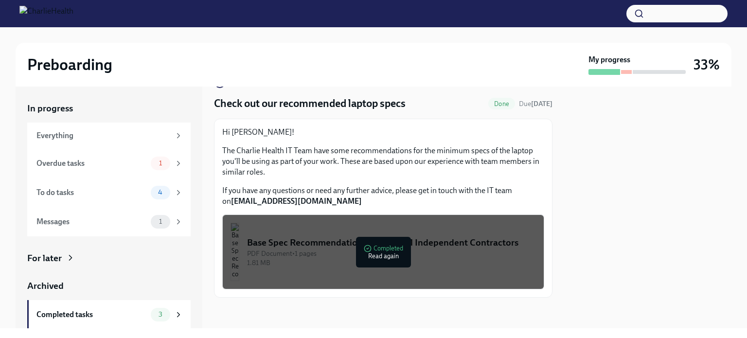
click at [445, 249] on div "Base Spec Recommendations for Clinical Independent Contractors" at bounding box center [391, 242] width 289 height 13
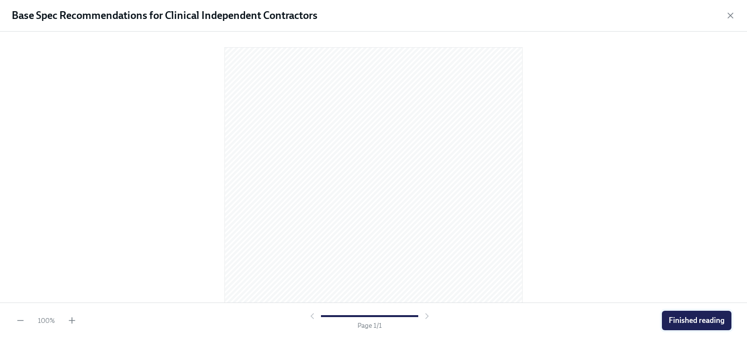
click at [688, 319] on span "Finished reading" at bounding box center [697, 321] width 56 height 10
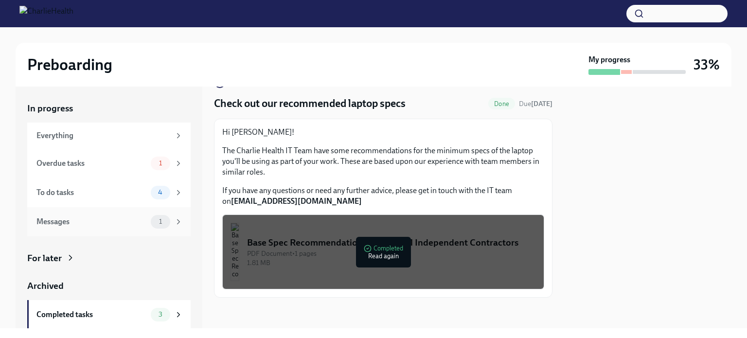
click at [107, 227] on div "Messages 1" at bounding box center [109, 222] width 146 height 14
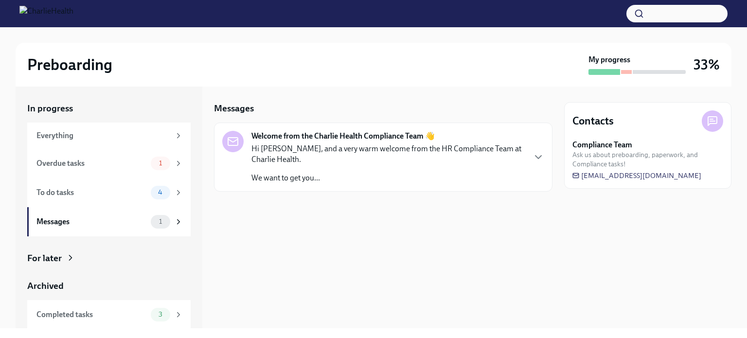
click at [392, 180] on p "We want to get you..." at bounding box center [387, 178] width 273 height 11
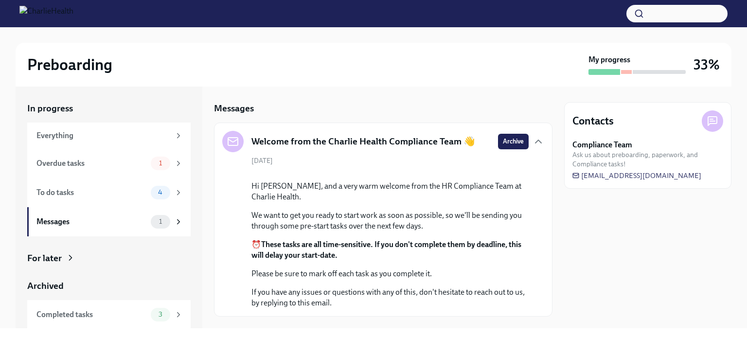
scroll to position [96, 0]
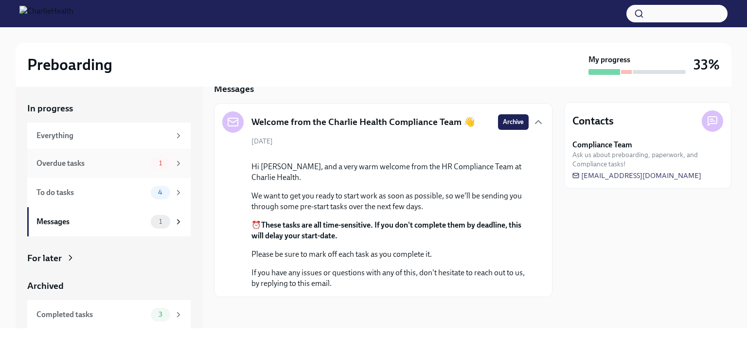
click at [123, 163] on div "Overdue tasks" at bounding box center [91, 163] width 110 height 11
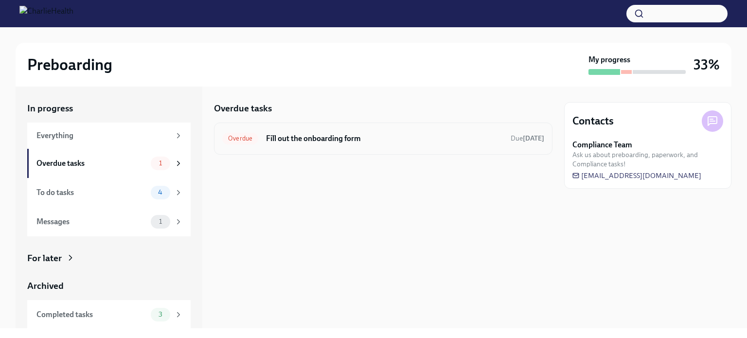
click at [403, 145] on div "Overdue Fill out the onboarding form Due [DATE]" at bounding box center [383, 139] width 322 height 16
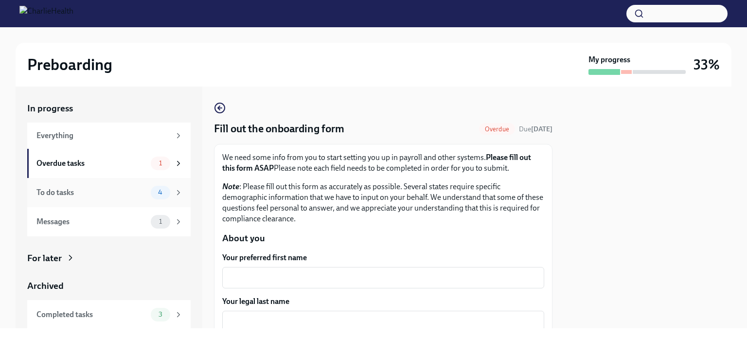
click at [82, 194] on div "To do tasks" at bounding box center [91, 192] width 110 height 11
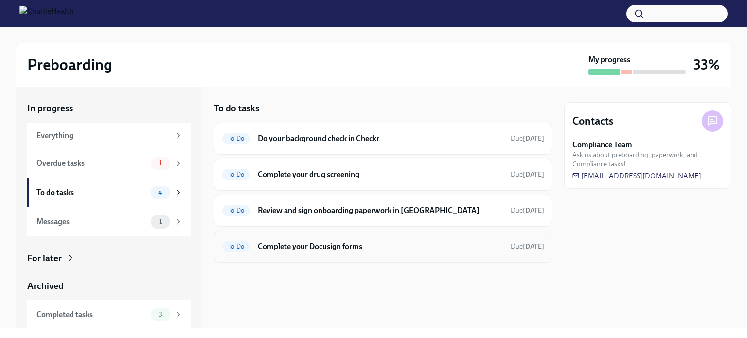
click at [478, 246] on h6 "Complete your Docusign forms" at bounding box center [380, 246] width 245 height 11
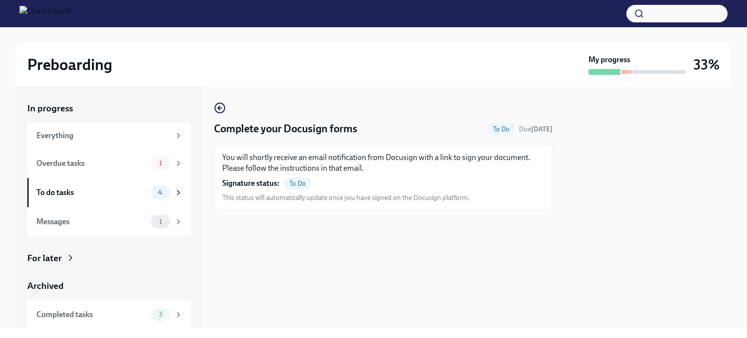
scroll to position [30, 0]
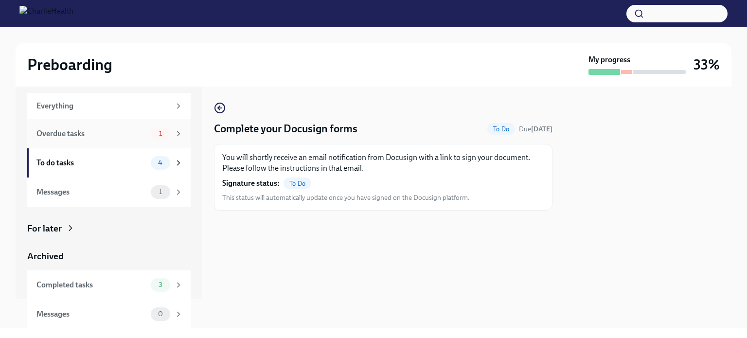
click at [100, 141] on div "Overdue tasks 1" at bounding box center [108, 133] width 163 height 29
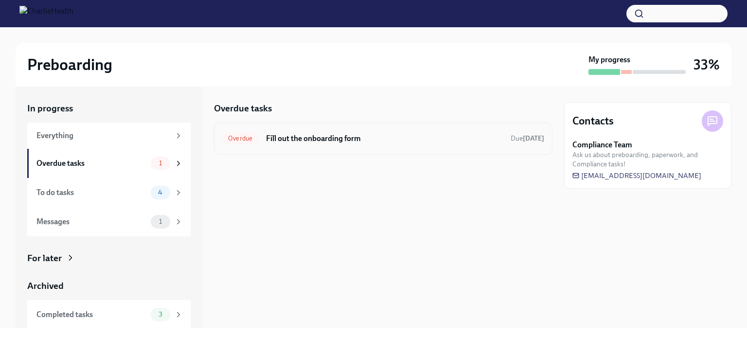
click at [432, 142] on h6 "Fill out the onboarding form" at bounding box center [384, 138] width 237 height 11
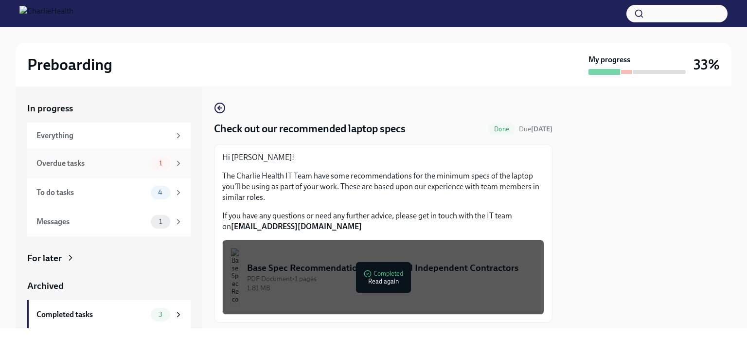
click at [99, 162] on div "Overdue tasks" at bounding box center [91, 163] width 110 height 11
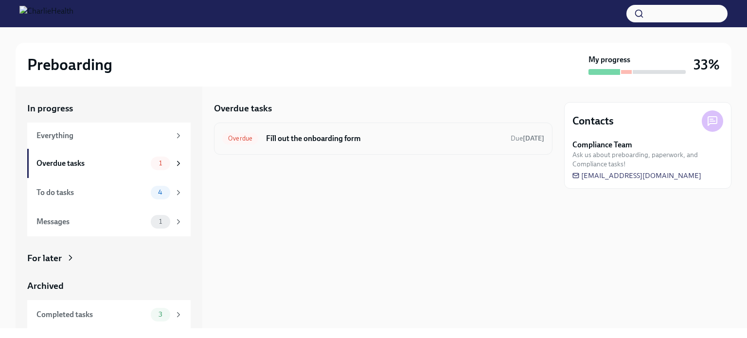
click at [329, 137] on h6 "Fill out the onboarding form" at bounding box center [384, 138] width 237 height 11
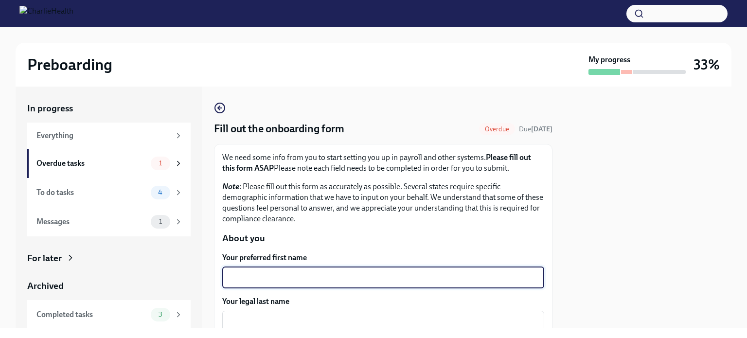
click at [303, 273] on textarea "Your preferred first name" at bounding box center [383, 278] width 310 height 12
type textarea "Sara"
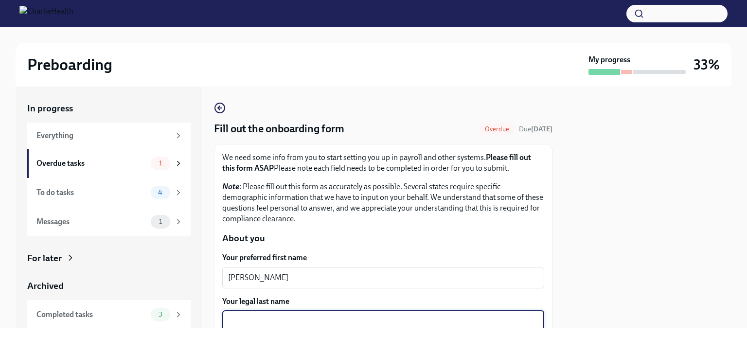
click at [300, 320] on textarea "Your legal last name" at bounding box center [383, 322] width 310 height 12
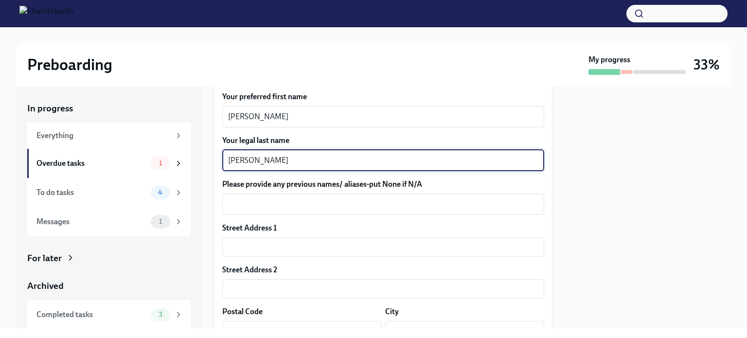
scroll to position [171, 0]
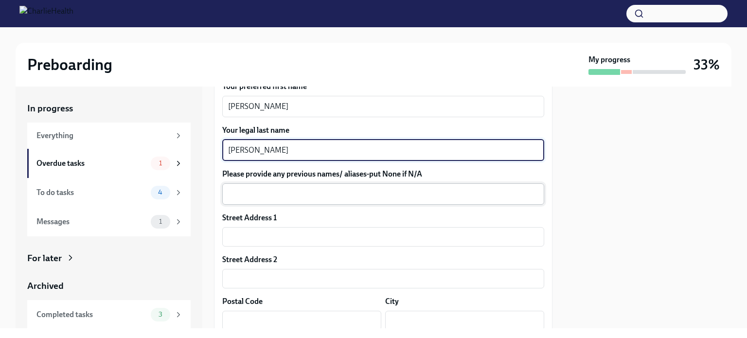
type textarea "Gentry"
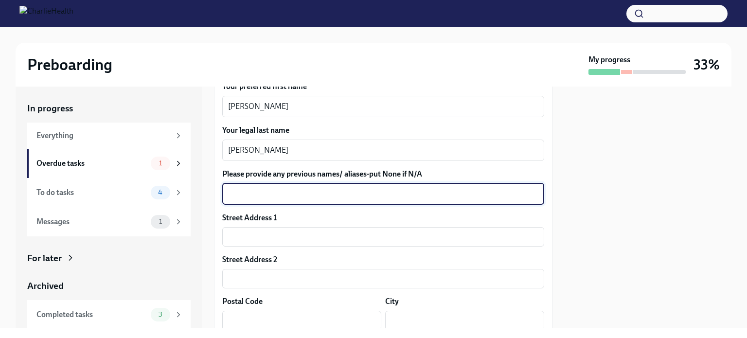
click at [334, 189] on textarea "Please provide any previous names/ aliases-put None if N/A" at bounding box center [383, 194] width 310 height 12
type textarea "NA"
click at [325, 231] on input "text" at bounding box center [383, 236] width 322 height 19
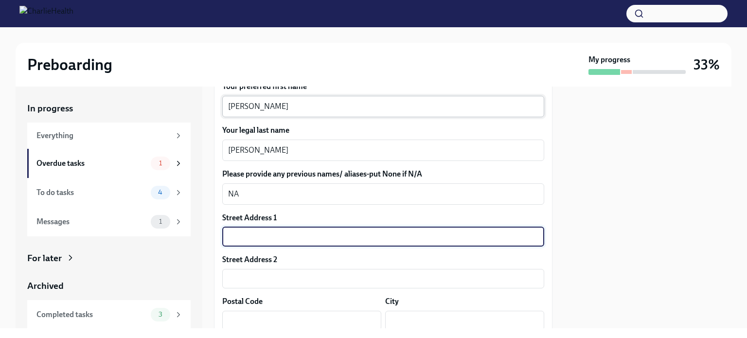
type input "604 Northern Lights Road"
type input "59047-1541"
type input "LIVINGSTON"
type input "MT"
type input "US"
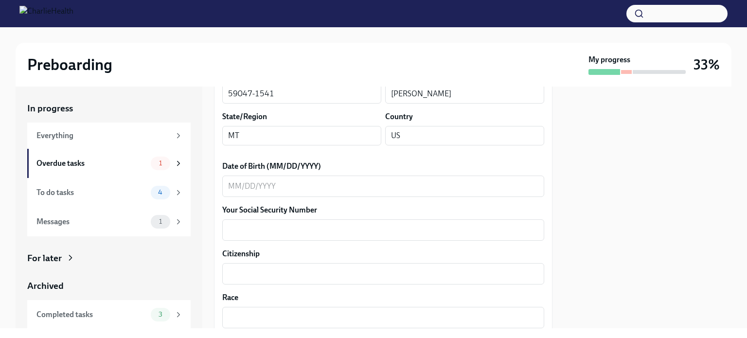
scroll to position [425, 0]
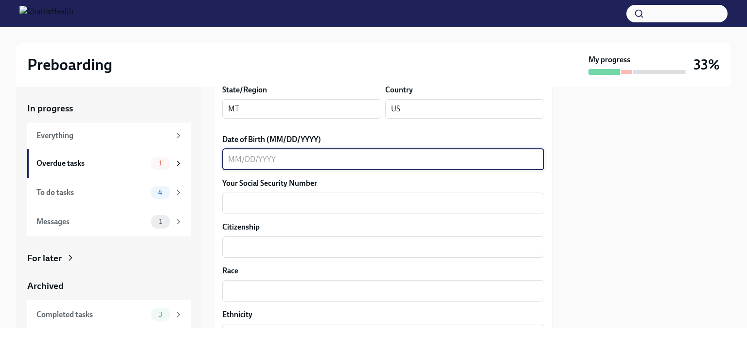
click at [232, 162] on textarea "Date of Birth (MM/DD/YYYY)" at bounding box center [383, 160] width 310 height 12
type textarea "03/23/1969"
click at [250, 206] on textarea "Your Social Security Number" at bounding box center [383, 203] width 310 height 12
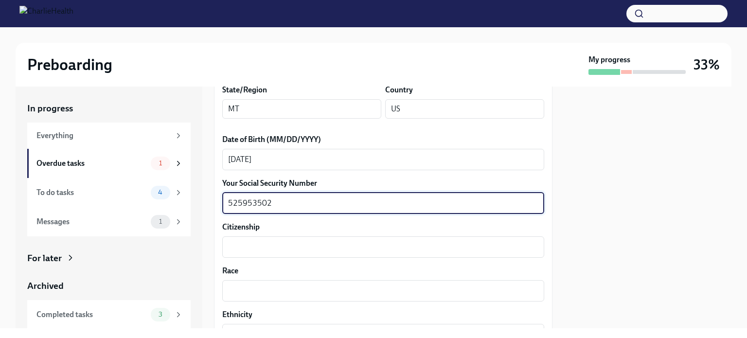
type textarea "525953502"
click at [256, 258] on div "Your preferred first name Sara x ​ Your legal last name Gentry x ​ Please provi…" at bounding box center [383, 297] width 322 height 938
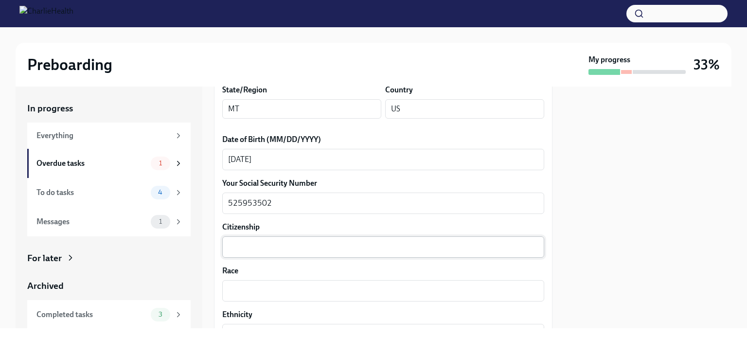
click at [253, 248] on textarea "Citizenship" at bounding box center [383, 247] width 310 height 12
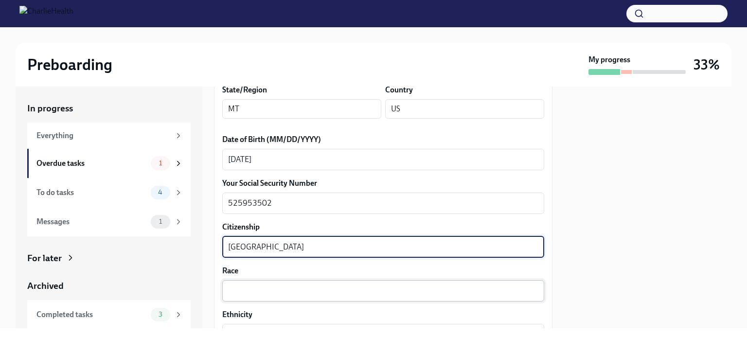
type textarea "USA"
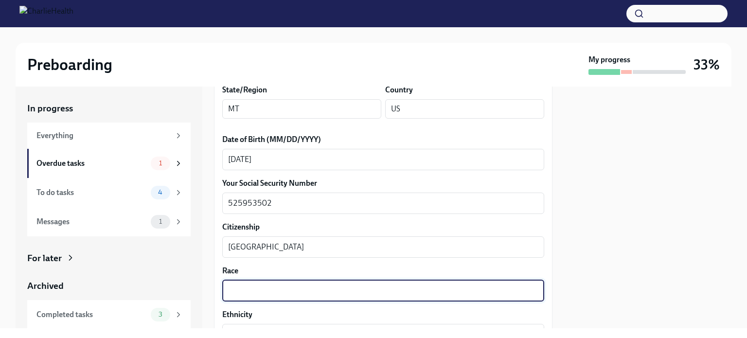
click at [254, 286] on textarea "Race" at bounding box center [383, 291] width 310 height 12
type textarea "white"
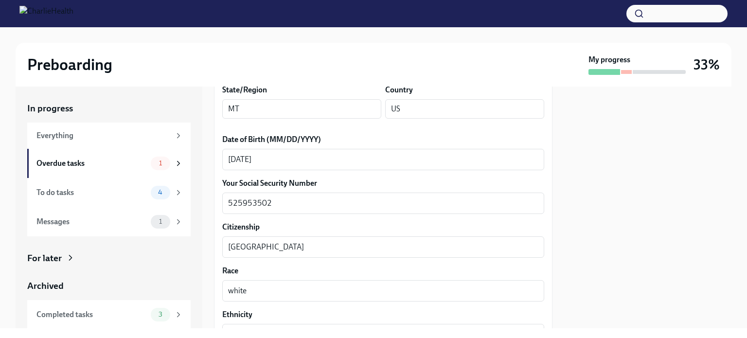
click at [261, 329] on div "Preboarding My progress 33% In progress Everything Overdue tasks 1 To do tasks …" at bounding box center [373, 169] width 747 height 338
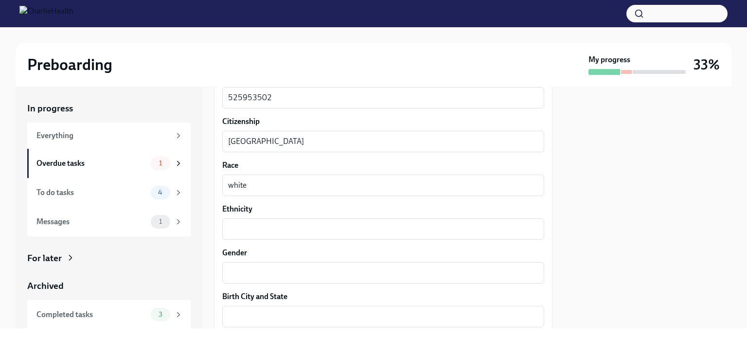
scroll to position [536, 0]
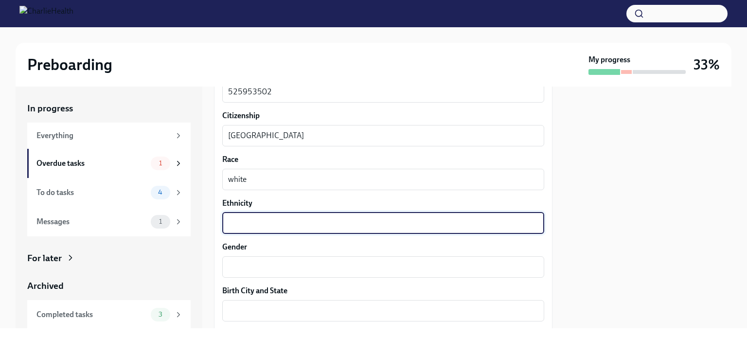
click at [395, 225] on textarea "Ethnicity" at bounding box center [383, 223] width 310 height 12
type textarea "white"
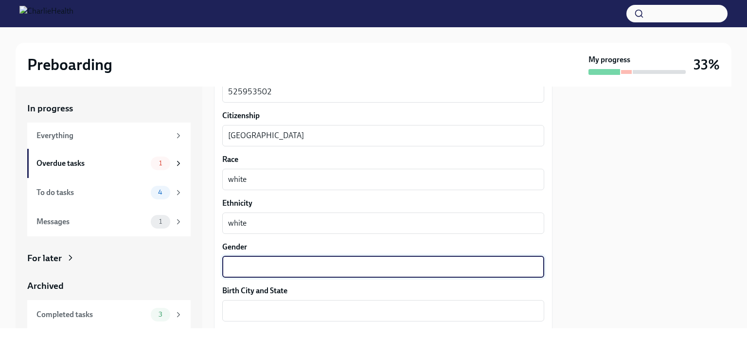
click at [361, 264] on textarea "Gender" at bounding box center [383, 267] width 310 height 12
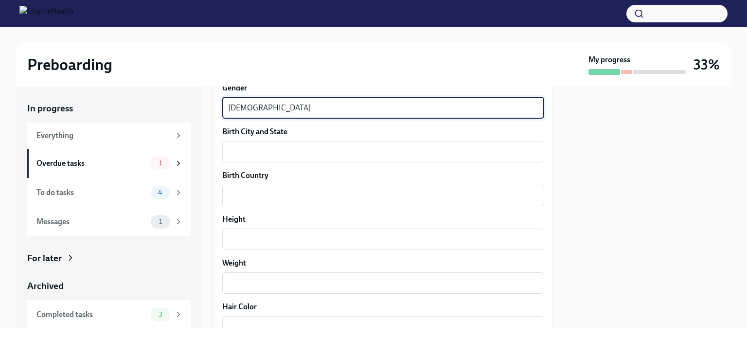
scroll to position [712, 0]
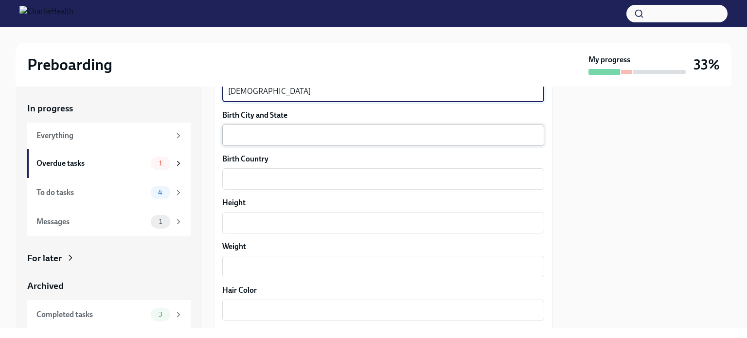
type textarea "female"
click at [251, 136] on textarea "Birth City and State" at bounding box center [383, 135] width 310 height 12
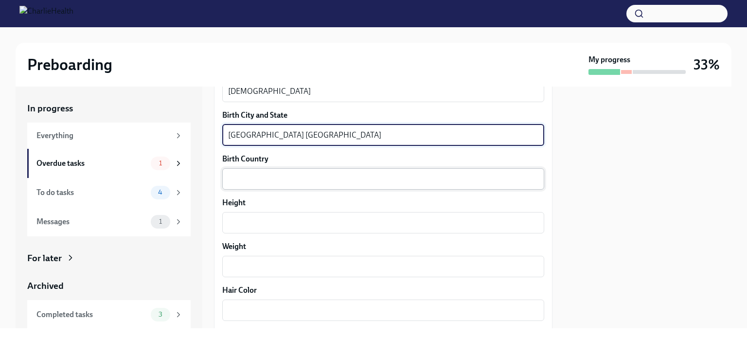
type textarea "oxford UK"
click at [253, 182] on textarea "Birth Country" at bounding box center [383, 179] width 310 height 12
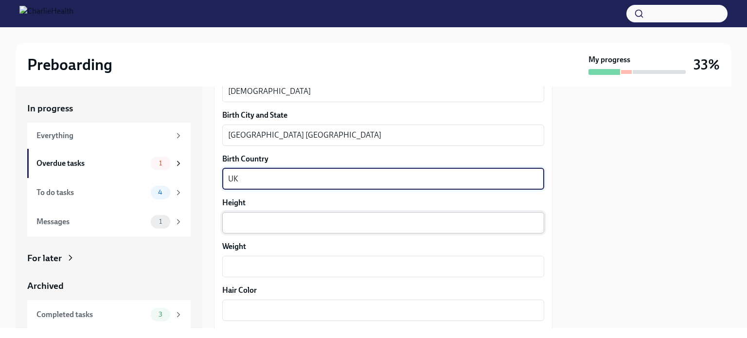
type textarea "UK"
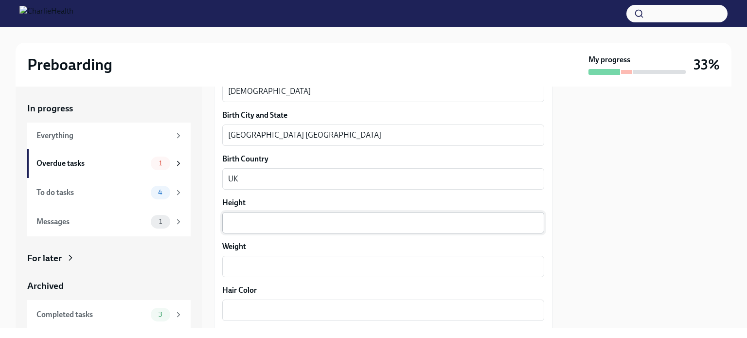
click at [252, 229] on div "x ​" at bounding box center [383, 222] width 322 height 21
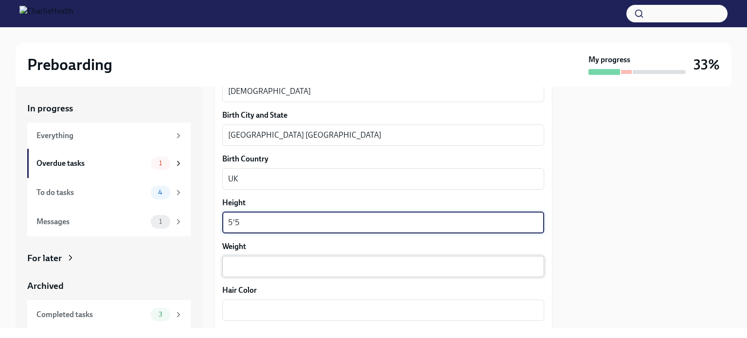
type textarea "5'5"
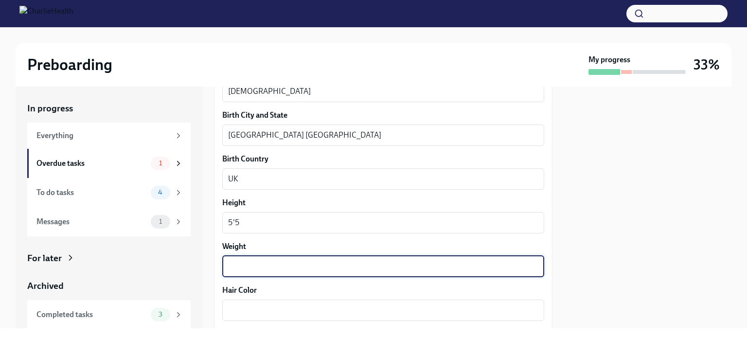
click at [253, 262] on textarea "Weight" at bounding box center [383, 267] width 310 height 12
type textarea "200"
click at [259, 313] on textarea "Hair Color" at bounding box center [383, 310] width 310 height 12
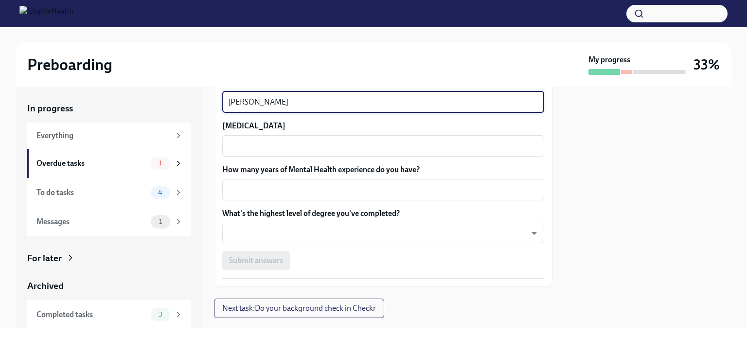
scroll to position [922, 0]
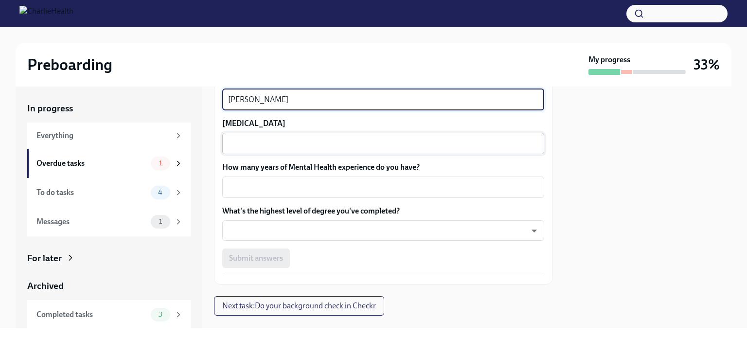
type textarea "gray brown"
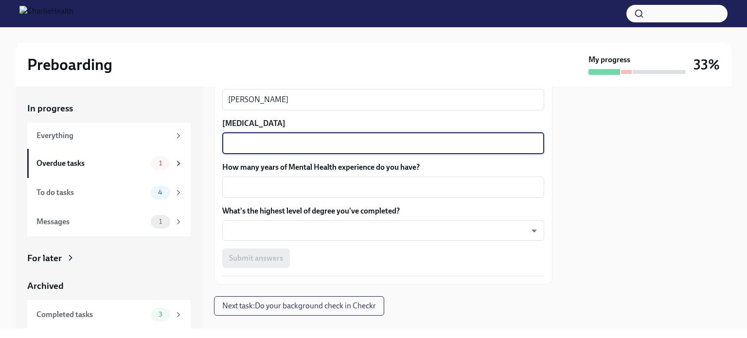
click at [292, 144] on textarea "Eye Color" at bounding box center [383, 144] width 310 height 12
type textarea "hazal"
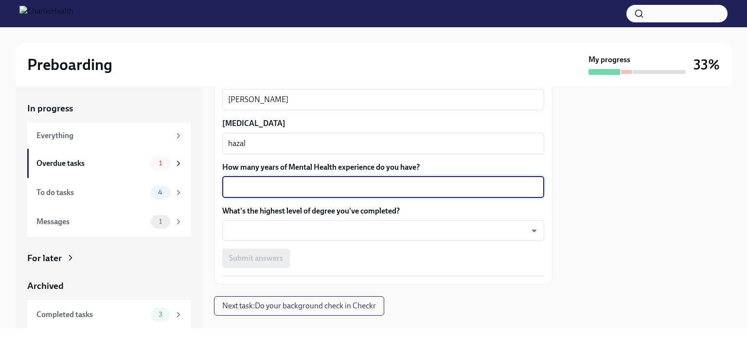
click at [293, 187] on textarea "How many years of Mental Health experience do you have?" at bounding box center [383, 187] width 310 height 12
type textarea "16"
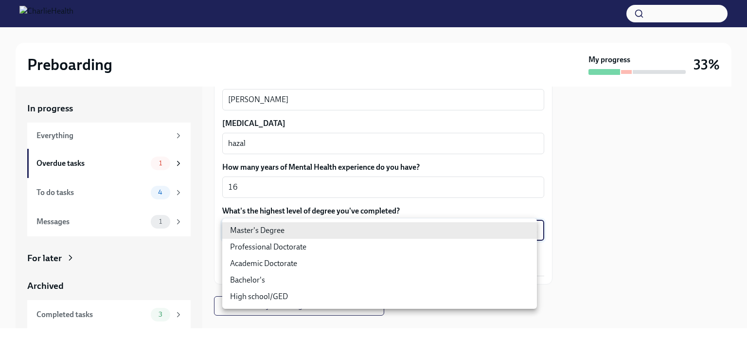
click at [294, 231] on body "Preboarding My progress 33% In progress Everything Overdue tasks 1 To do tasks …" at bounding box center [373, 169] width 747 height 338
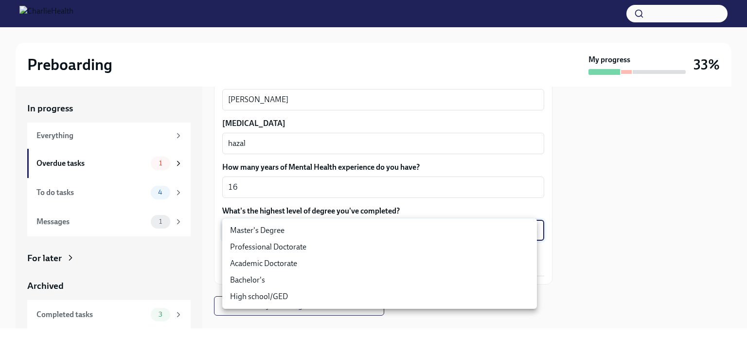
click at [279, 236] on li "Master's Degree" at bounding box center [379, 230] width 315 height 17
type input "2vBr-ghkD"
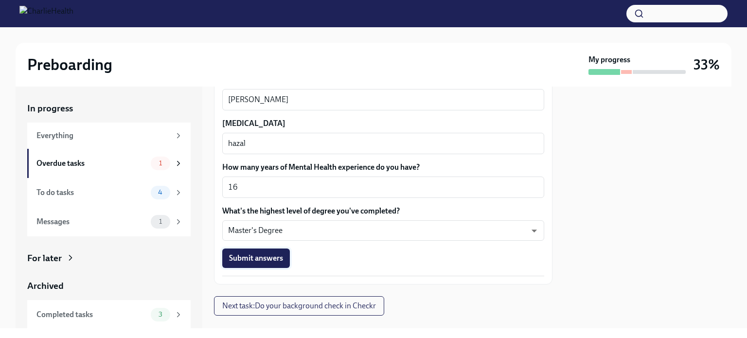
click at [248, 256] on span "Submit answers" at bounding box center [256, 258] width 54 height 10
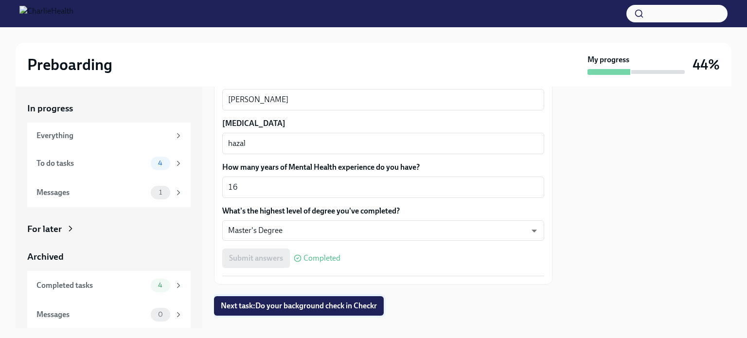
click at [306, 307] on span "Next task : Do your background check in Checkr" at bounding box center [299, 306] width 156 height 10
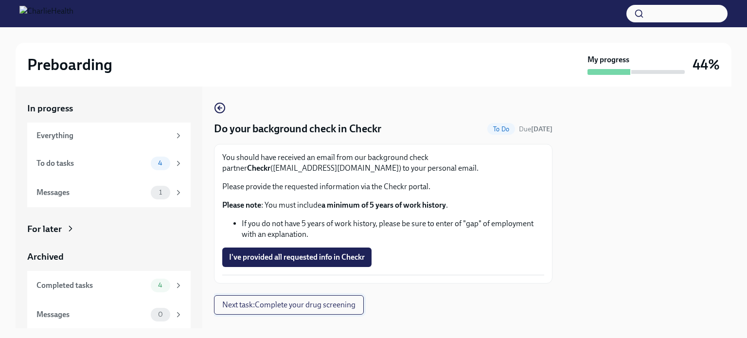
click at [290, 308] on span "Next task : Complete your drug screening" at bounding box center [288, 305] width 133 height 10
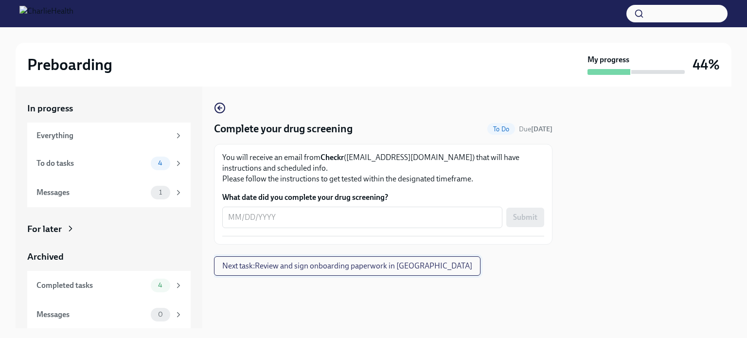
click at [339, 269] on span "Next task : Review and sign onboarding paperwork in [GEOGRAPHIC_DATA]" at bounding box center [347, 266] width 250 height 10
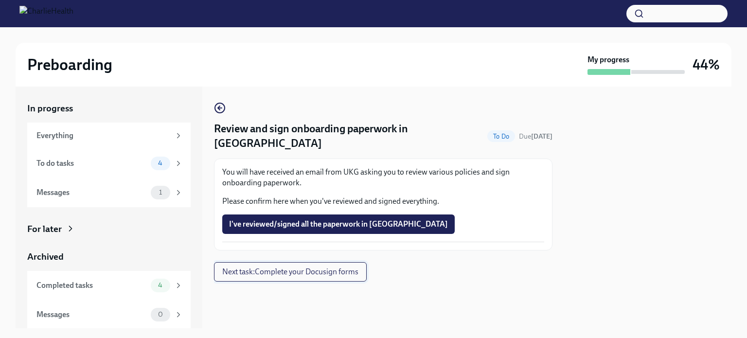
click at [325, 267] on span "Next task : Complete your Docusign forms" at bounding box center [290, 272] width 136 height 10
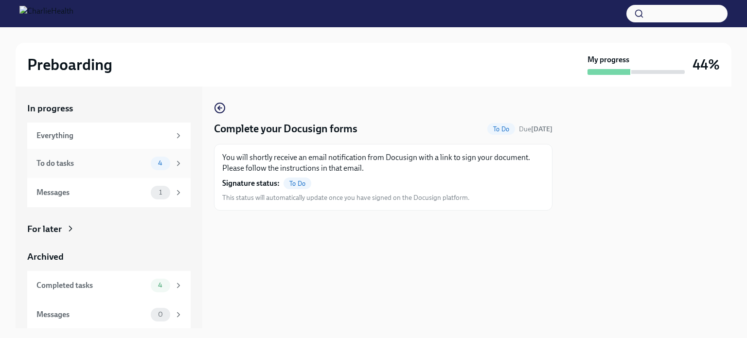
click at [94, 170] on div "To do tasks 4" at bounding box center [109, 164] width 146 height 14
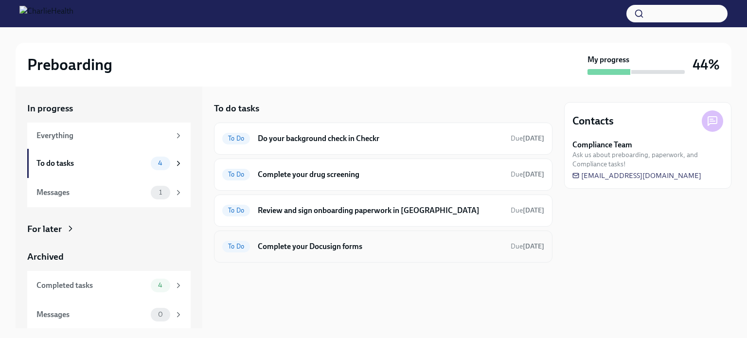
click at [364, 245] on h6 "Complete your Docusign forms" at bounding box center [380, 246] width 245 height 11
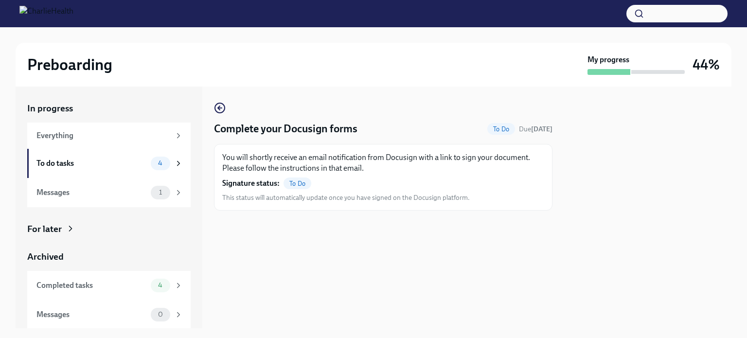
click at [294, 181] on span "To Do" at bounding box center [298, 183] width 28 height 7
click at [117, 285] on div "Completed tasks" at bounding box center [91, 285] width 110 height 11
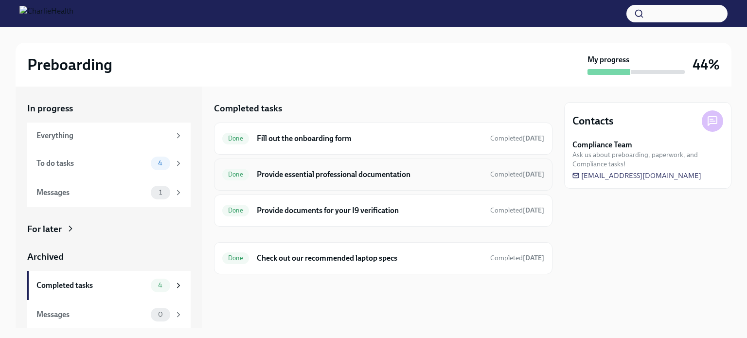
click at [323, 174] on h6 "Provide essential professional documentation" at bounding box center [370, 174] width 226 height 11
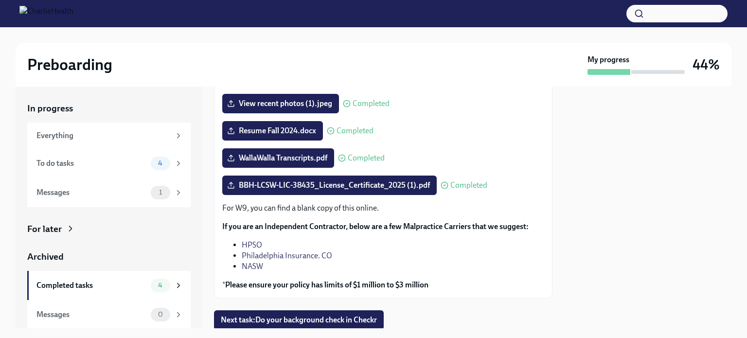
scroll to position [149, 0]
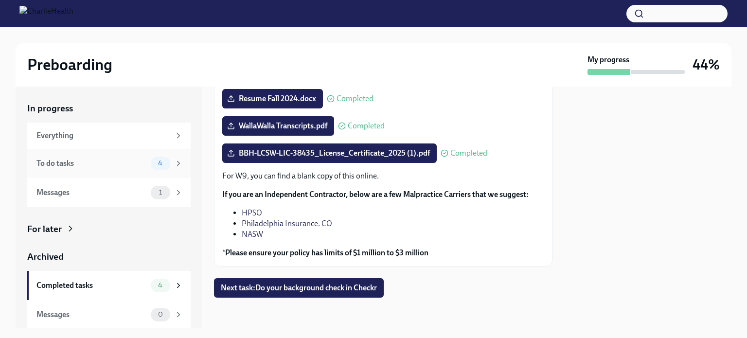
click at [105, 163] on div "To do tasks" at bounding box center [91, 163] width 110 height 11
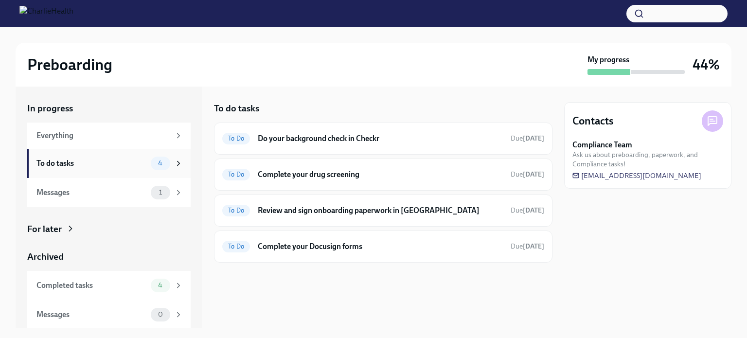
click at [102, 165] on div "To do tasks" at bounding box center [91, 163] width 110 height 11
click at [319, 141] on h6 "Do your background check in Checkr" at bounding box center [380, 138] width 245 height 11
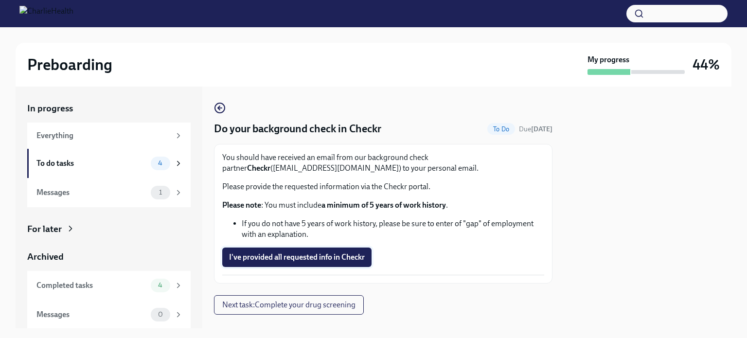
click at [317, 259] on span "I've provided all requested info in Checkr" at bounding box center [297, 257] width 136 height 10
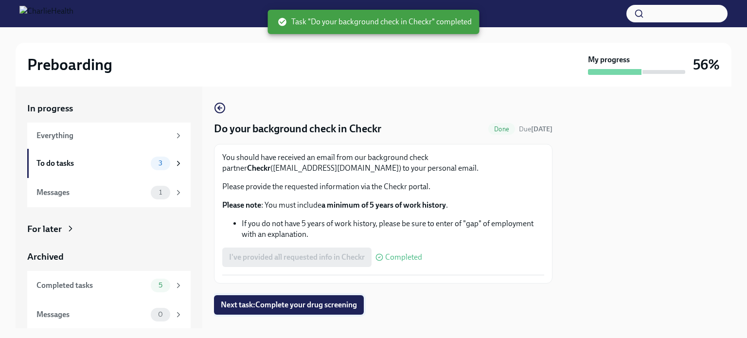
click at [337, 310] on button "Next task : Complete your drug screening" at bounding box center [289, 304] width 150 height 19
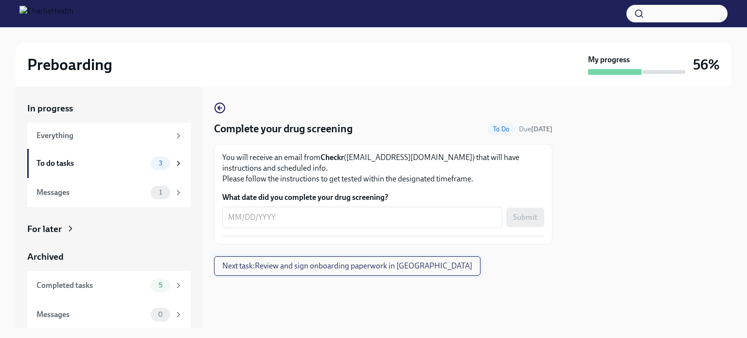
click at [331, 265] on span "Next task : Review and sign onboarding paperwork in [GEOGRAPHIC_DATA]" at bounding box center [347, 266] width 250 height 10
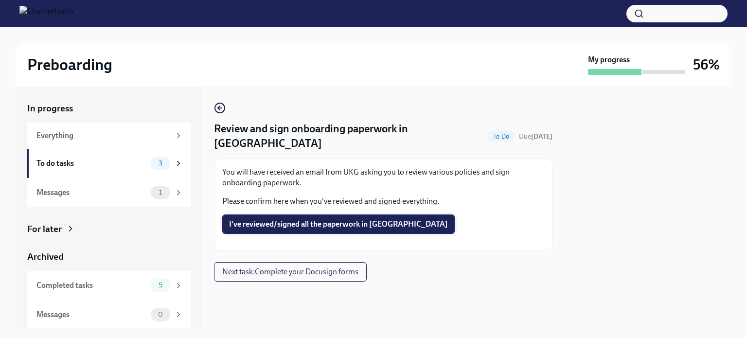
click at [305, 219] on span "I've reviewed/signed all the paperwork in [GEOGRAPHIC_DATA]" at bounding box center [338, 224] width 219 height 10
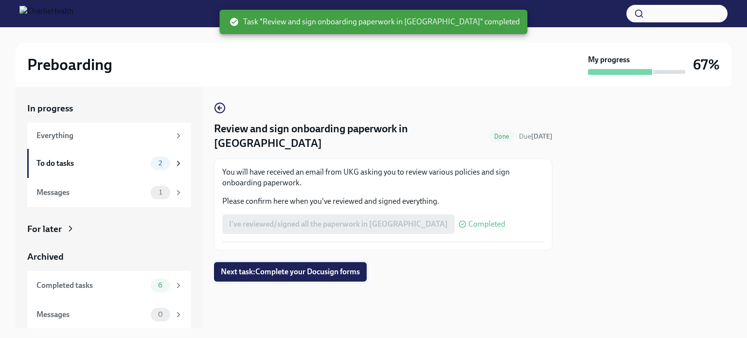
click at [348, 267] on span "Next task : Complete your Docusign forms" at bounding box center [290, 272] width 139 height 10
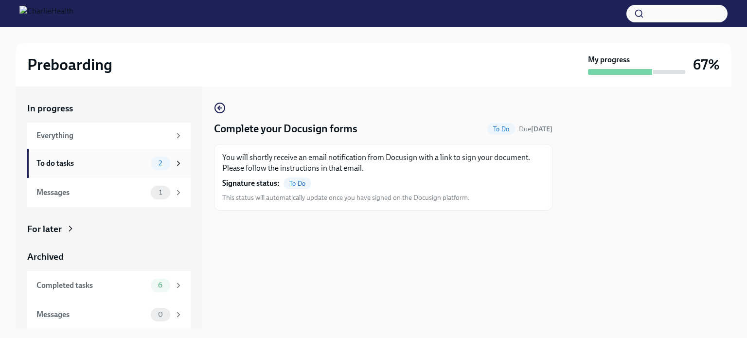
click at [104, 166] on div "To do tasks" at bounding box center [91, 163] width 110 height 11
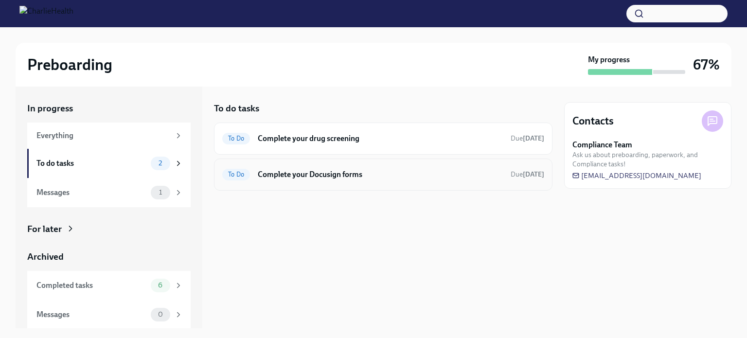
click at [411, 180] on div "To Do Complete your Docusign forms Due [DATE]" at bounding box center [383, 175] width 322 height 16
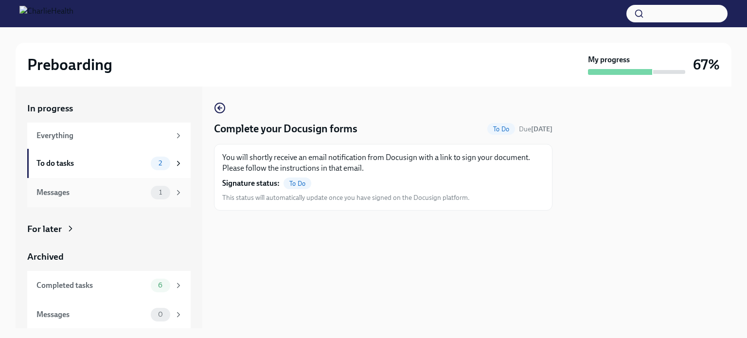
click at [116, 194] on div "Messages" at bounding box center [91, 192] width 110 height 11
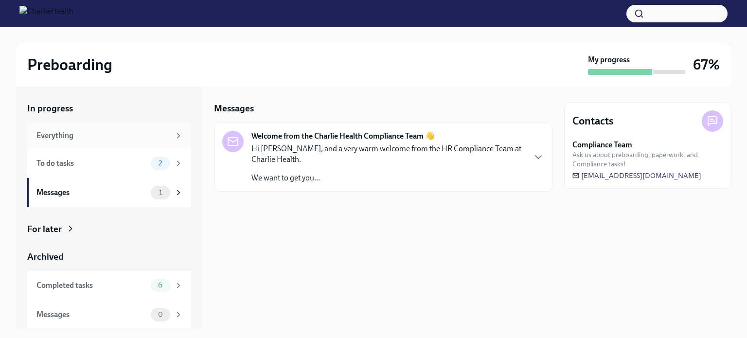
click at [104, 131] on div "Everything" at bounding box center [103, 135] width 134 height 11
